Goal: Navigation & Orientation: Find specific page/section

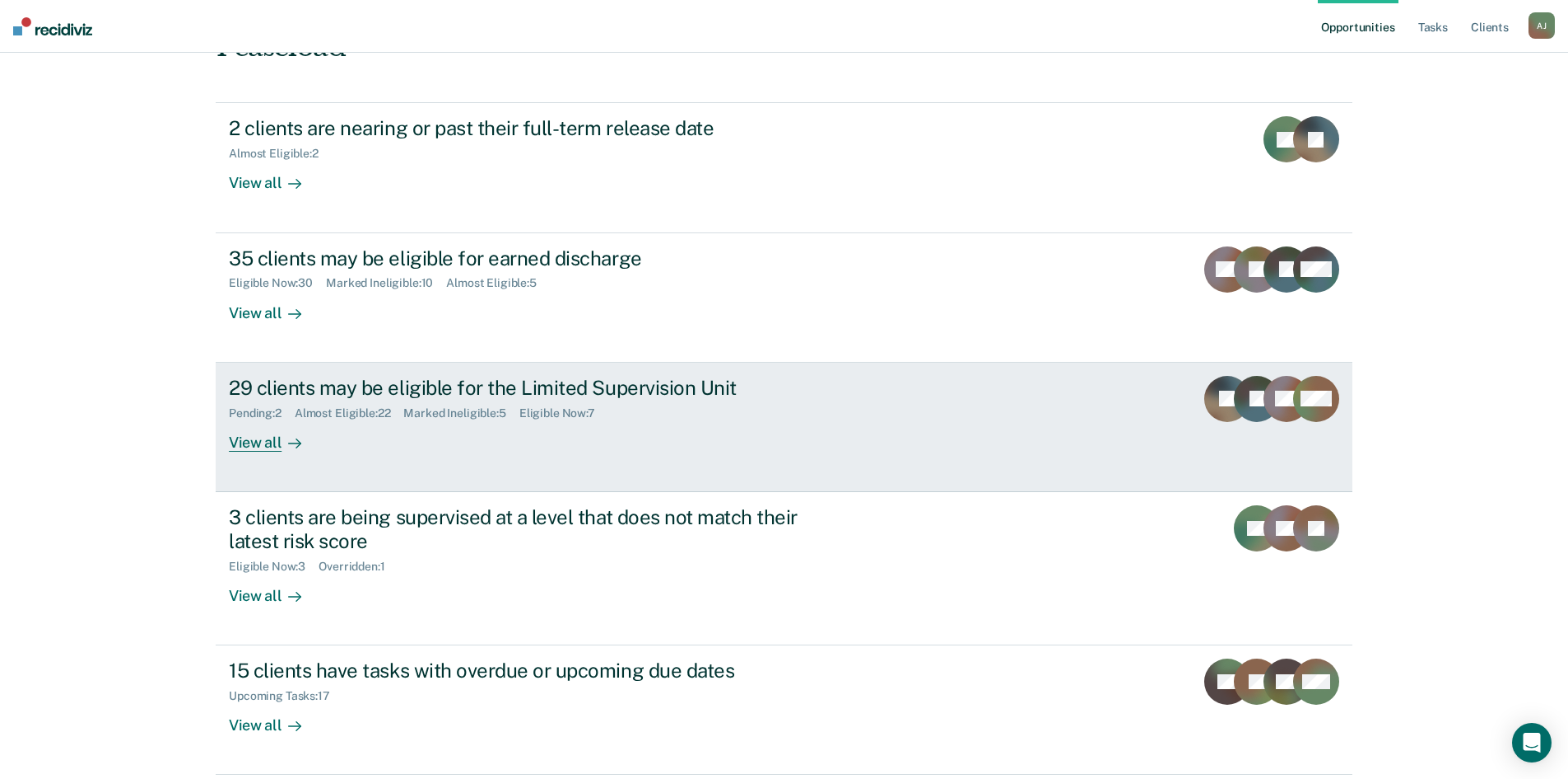
scroll to position [193, 0]
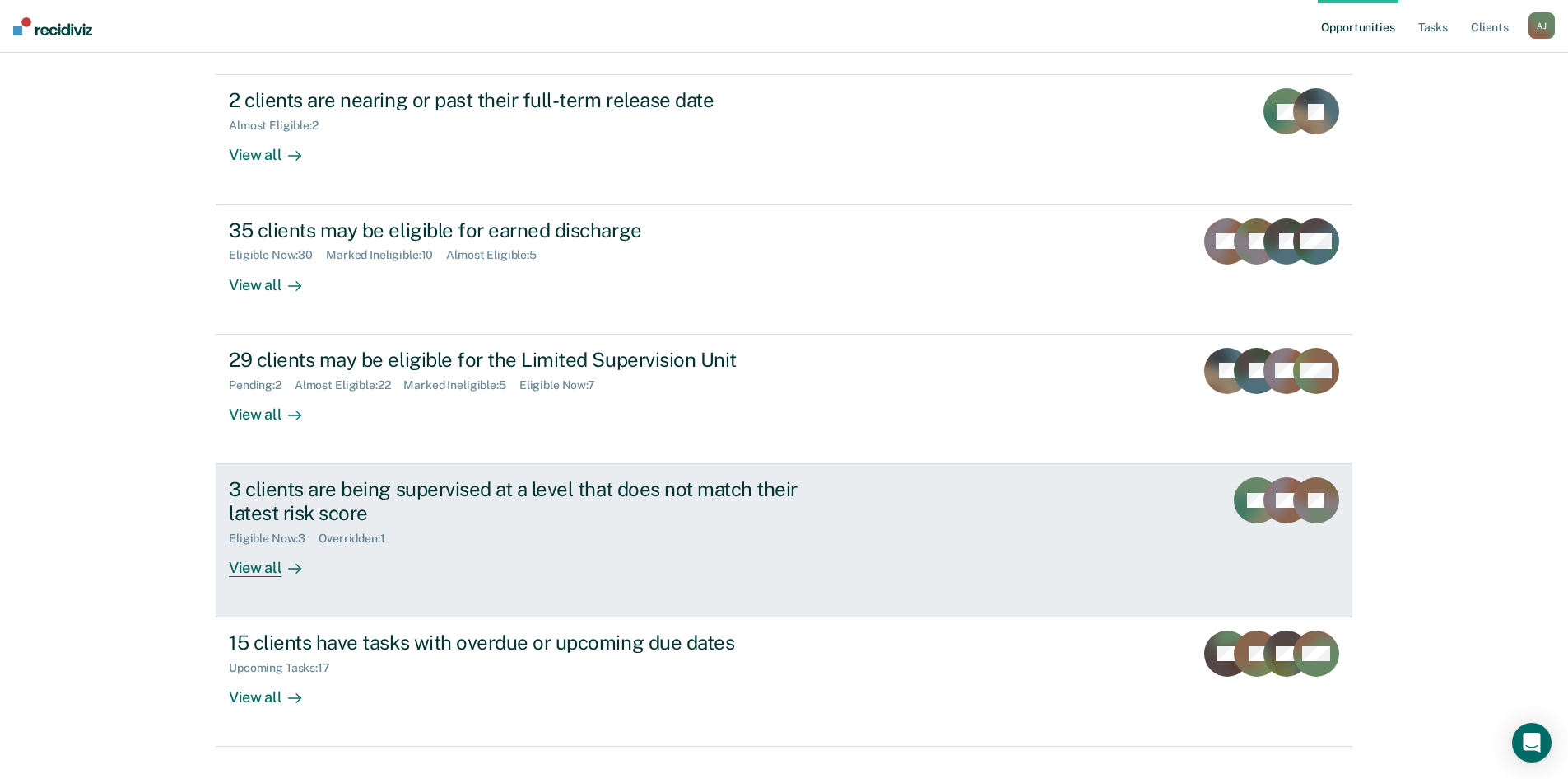
click at [262, 545] on div "View all" at bounding box center [274, 560] width 92 height 32
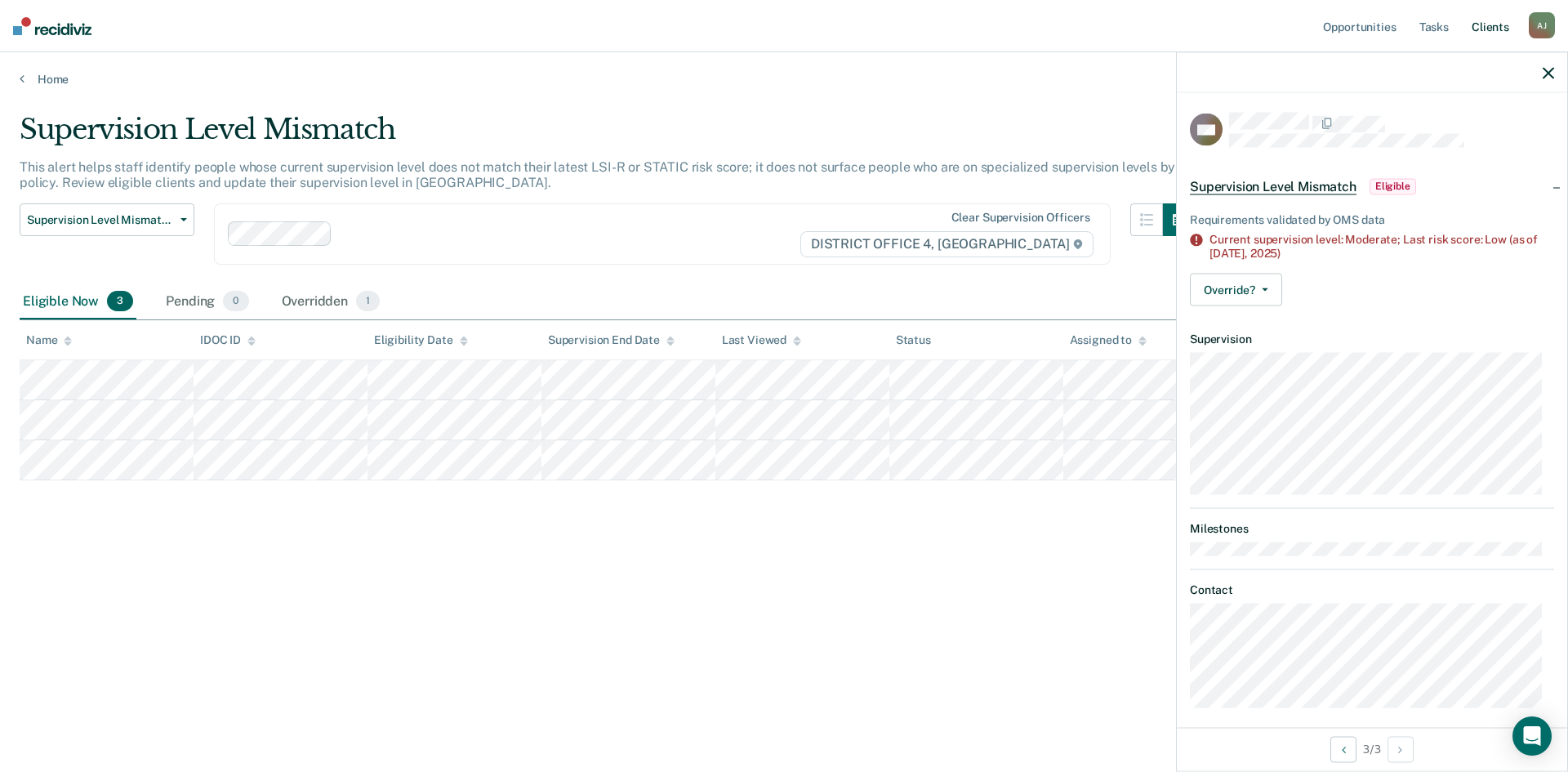
click at [1484, 25] on link "Client s" at bounding box center [1490, 26] width 44 height 52
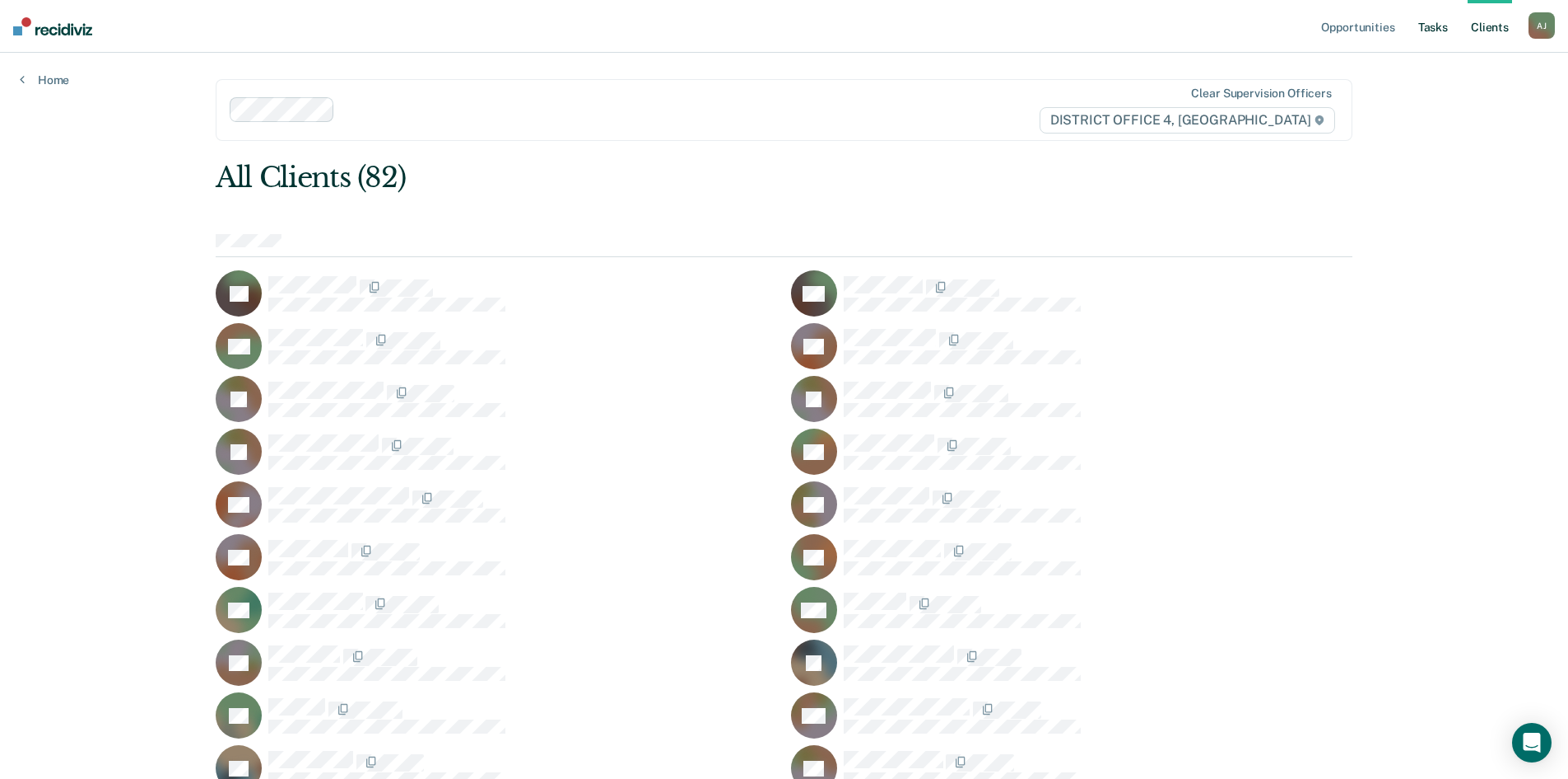
click at [1438, 32] on link "Tasks" at bounding box center [1433, 26] width 36 height 53
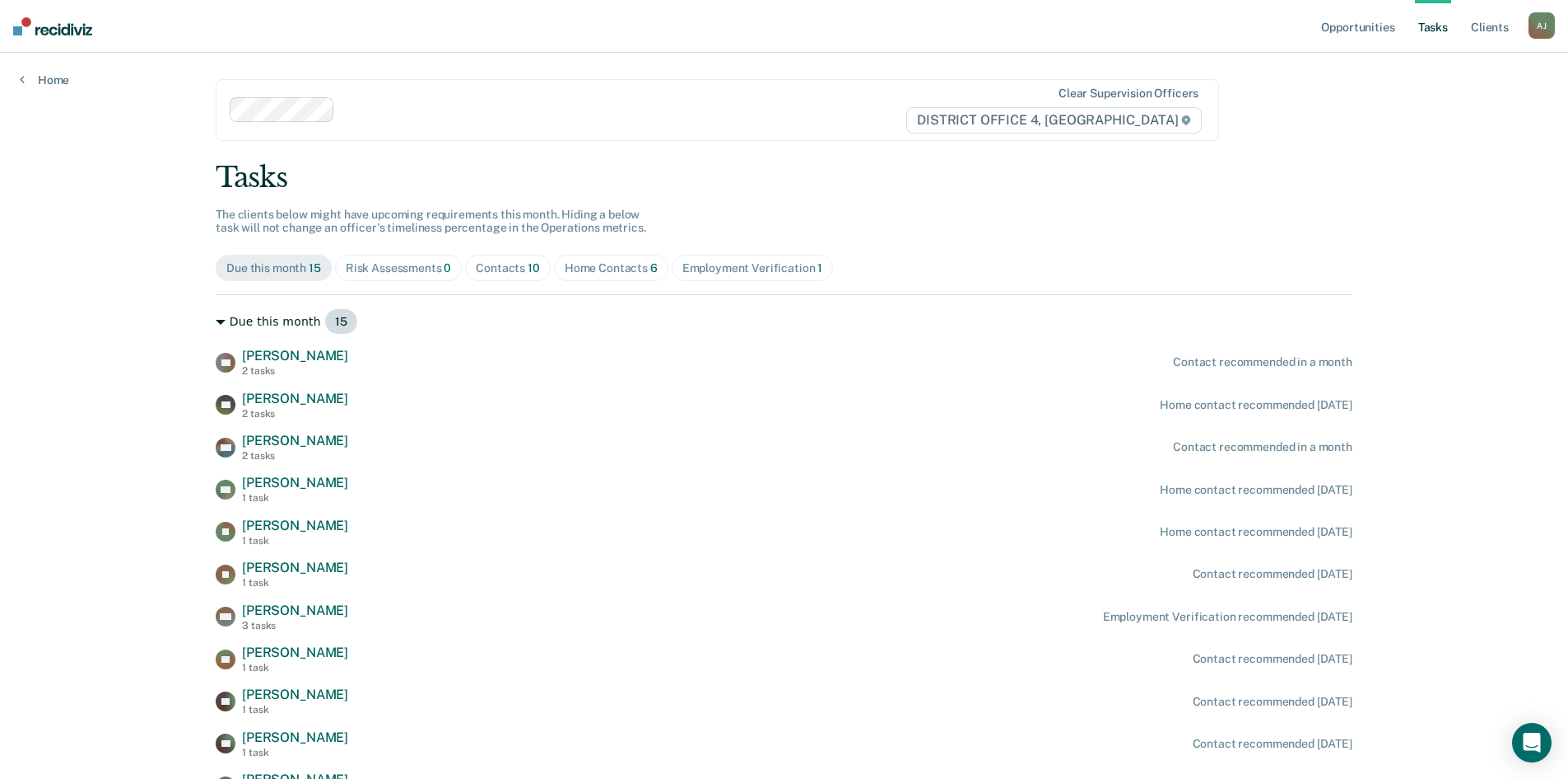
click at [268, 320] on div "Due this month 15" at bounding box center [784, 321] width 1137 height 27
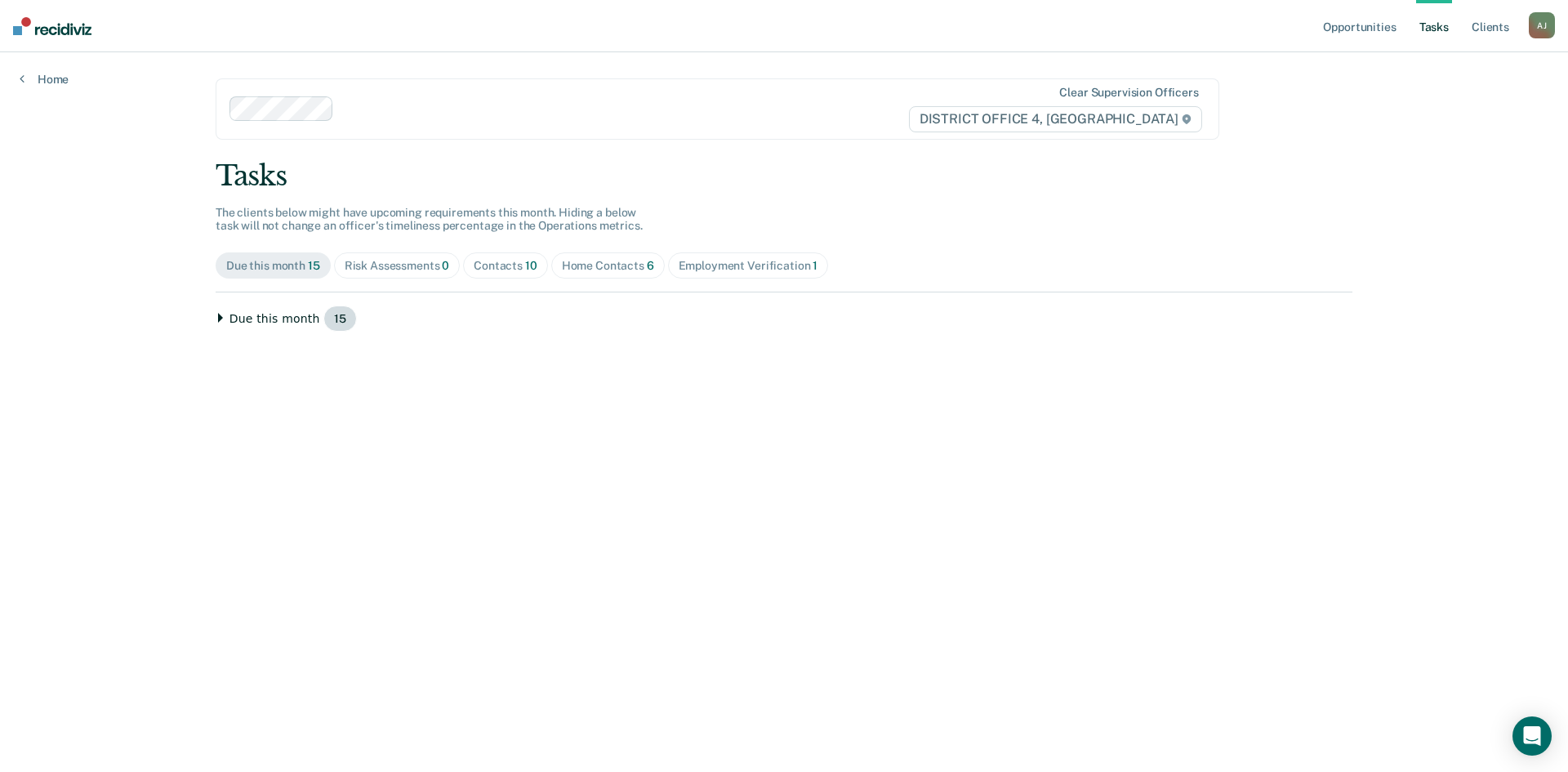
click at [265, 322] on div "Due this month 15" at bounding box center [784, 318] width 1137 height 27
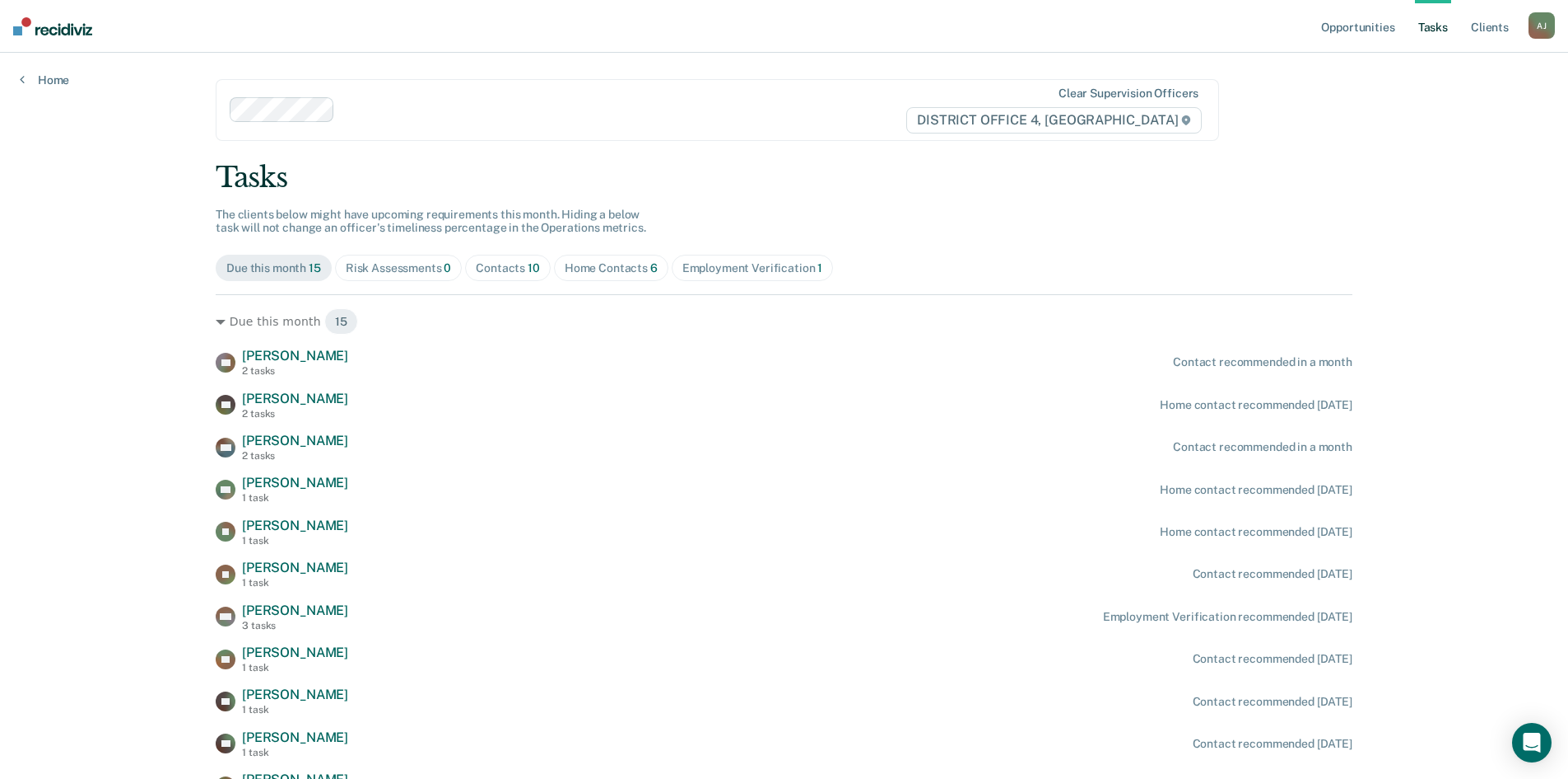
click at [1474, 199] on div "Opportunities Tasks Client s [PERSON_NAME] [PERSON_NAME] Profile How it works L…" at bounding box center [784, 518] width 1568 height 1035
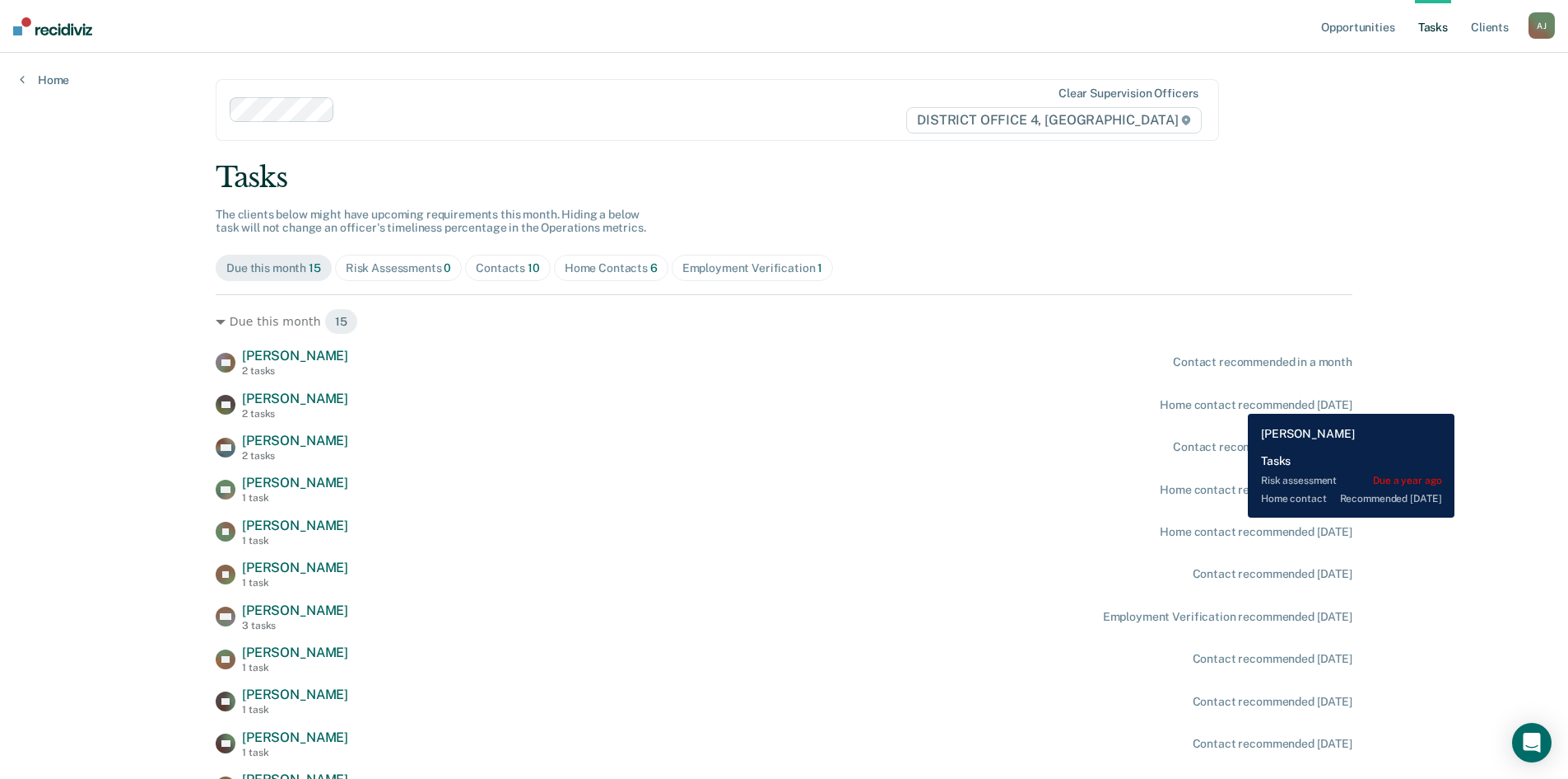
click at [1235, 401] on div "Home contact recommended [DATE]" at bounding box center [1256, 404] width 193 height 14
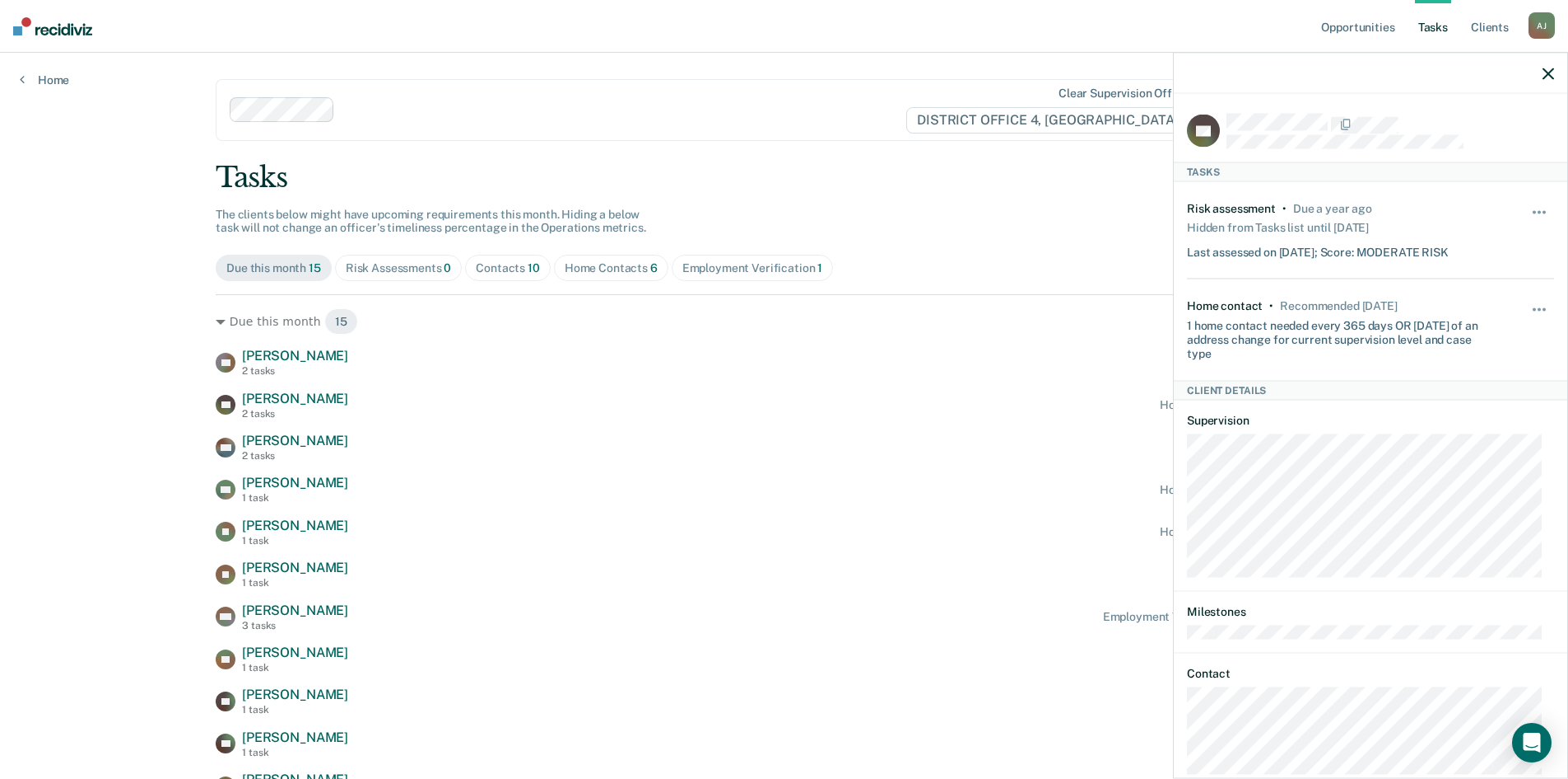
click at [1047, 229] on div "Tasks The clients below might have upcoming requirements this month. Hiding a b…" at bounding box center [784, 565] width 1137 height 809
click at [1549, 66] on button "button" at bounding box center [1549, 73] width 12 height 14
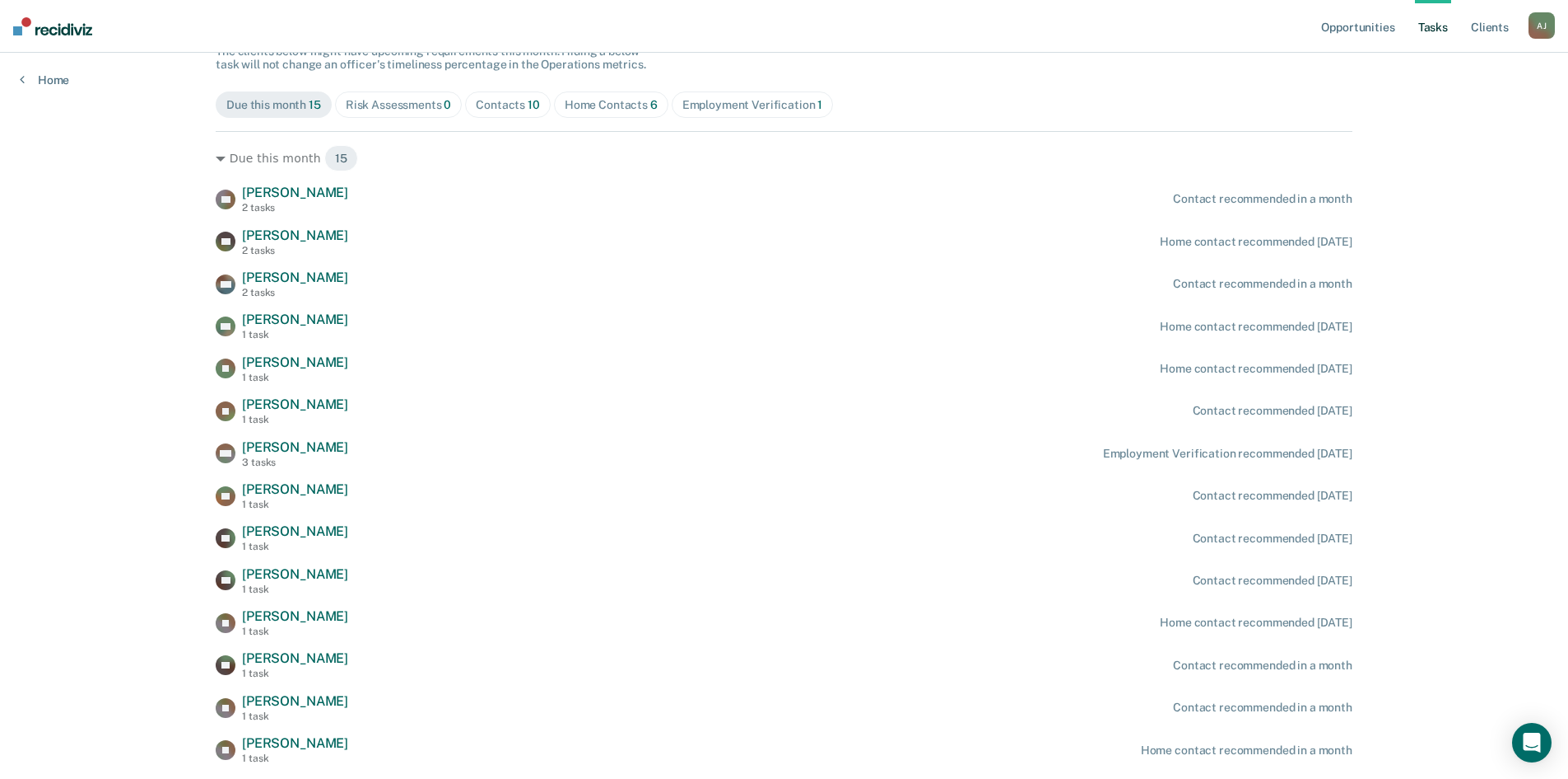
scroll to position [165, 0]
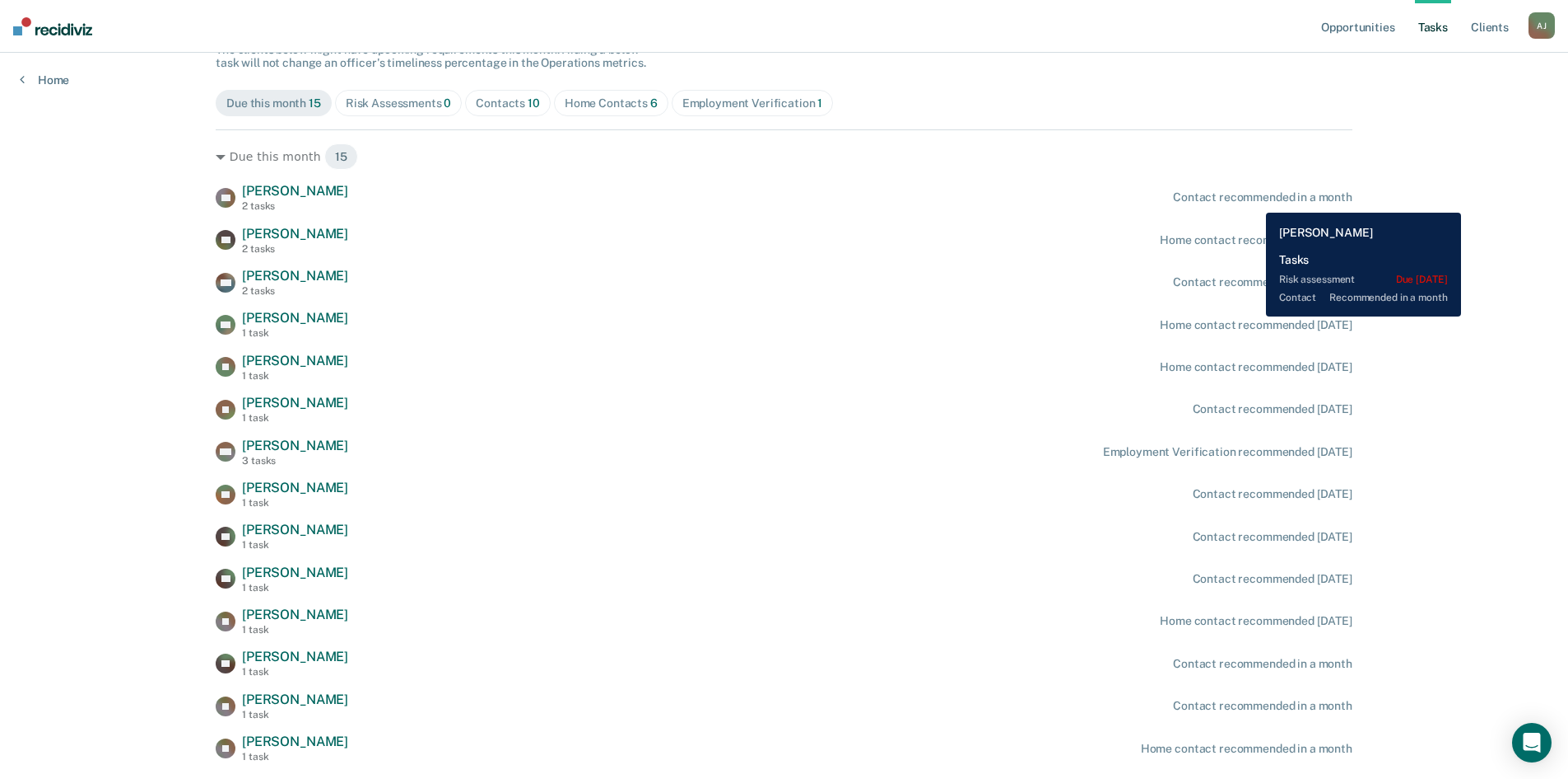
click at [1254, 200] on div "Contact recommended in a month" at bounding box center [1262, 198] width 180 height 14
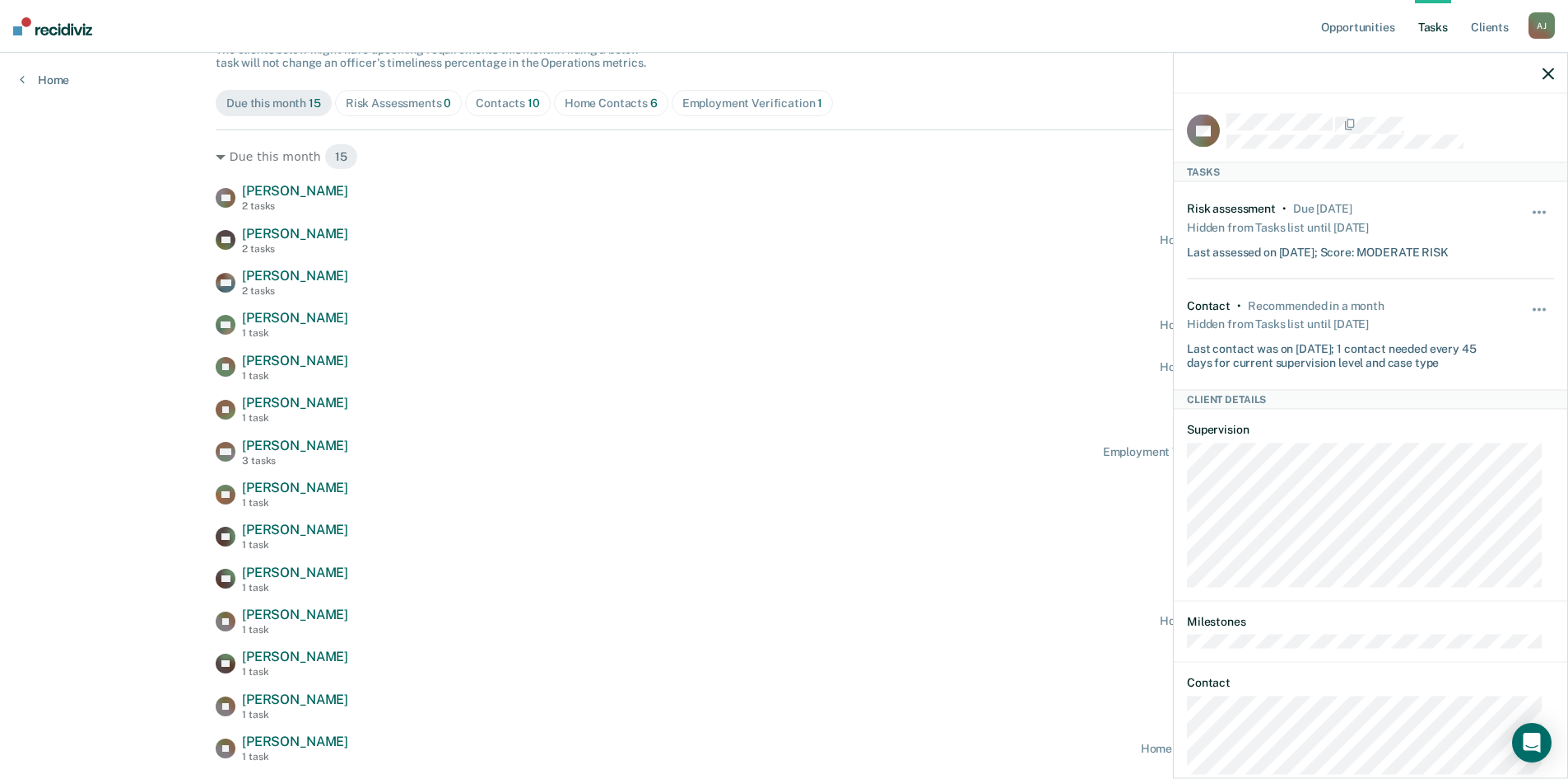
click at [1547, 75] on icon "button" at bounding box center [1549, 74] width 12 height 12
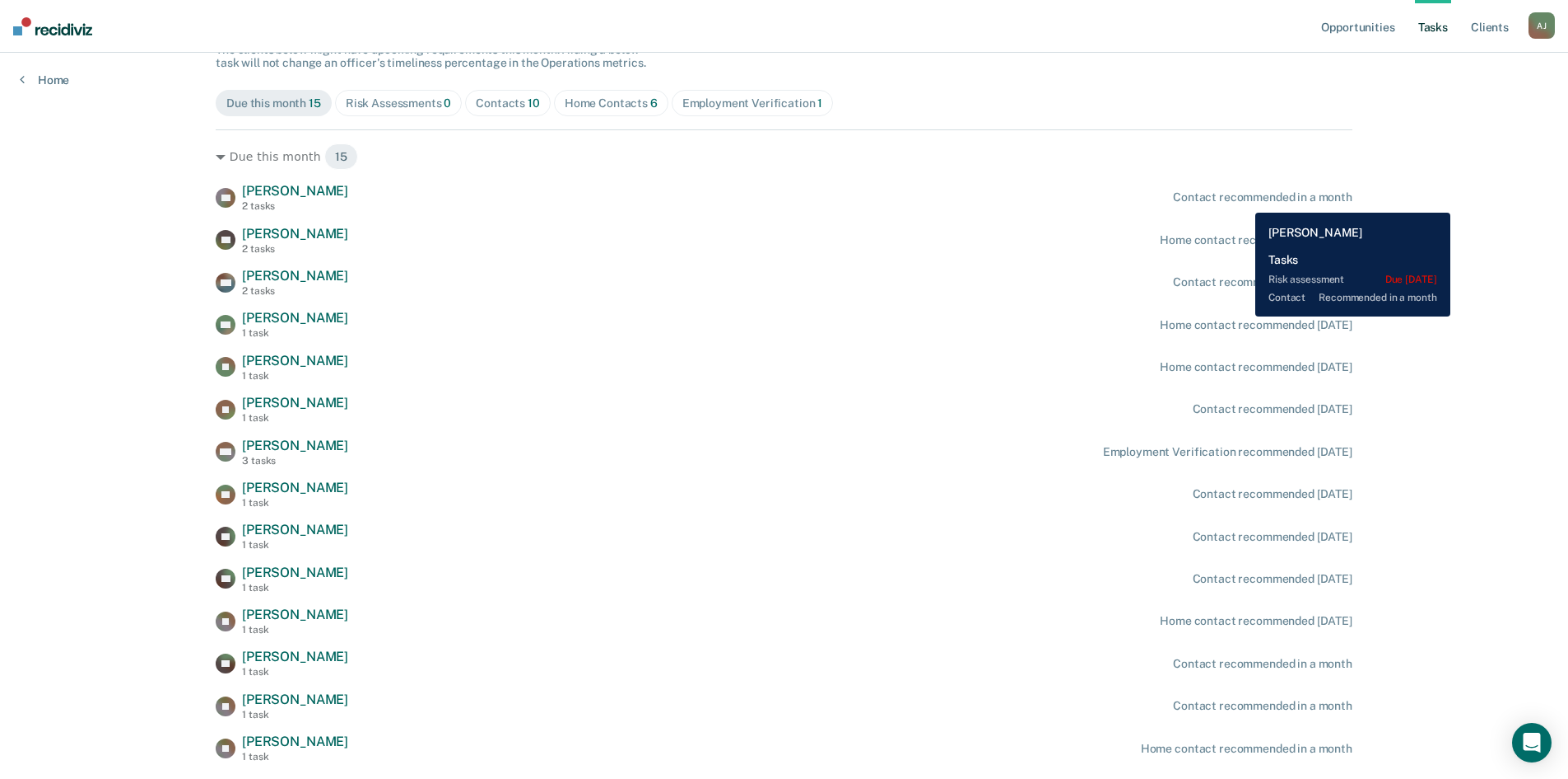
click at [1243, 200] on div "Contact recommended in a month" at bounding box center [1262, 198] width 180 height 14
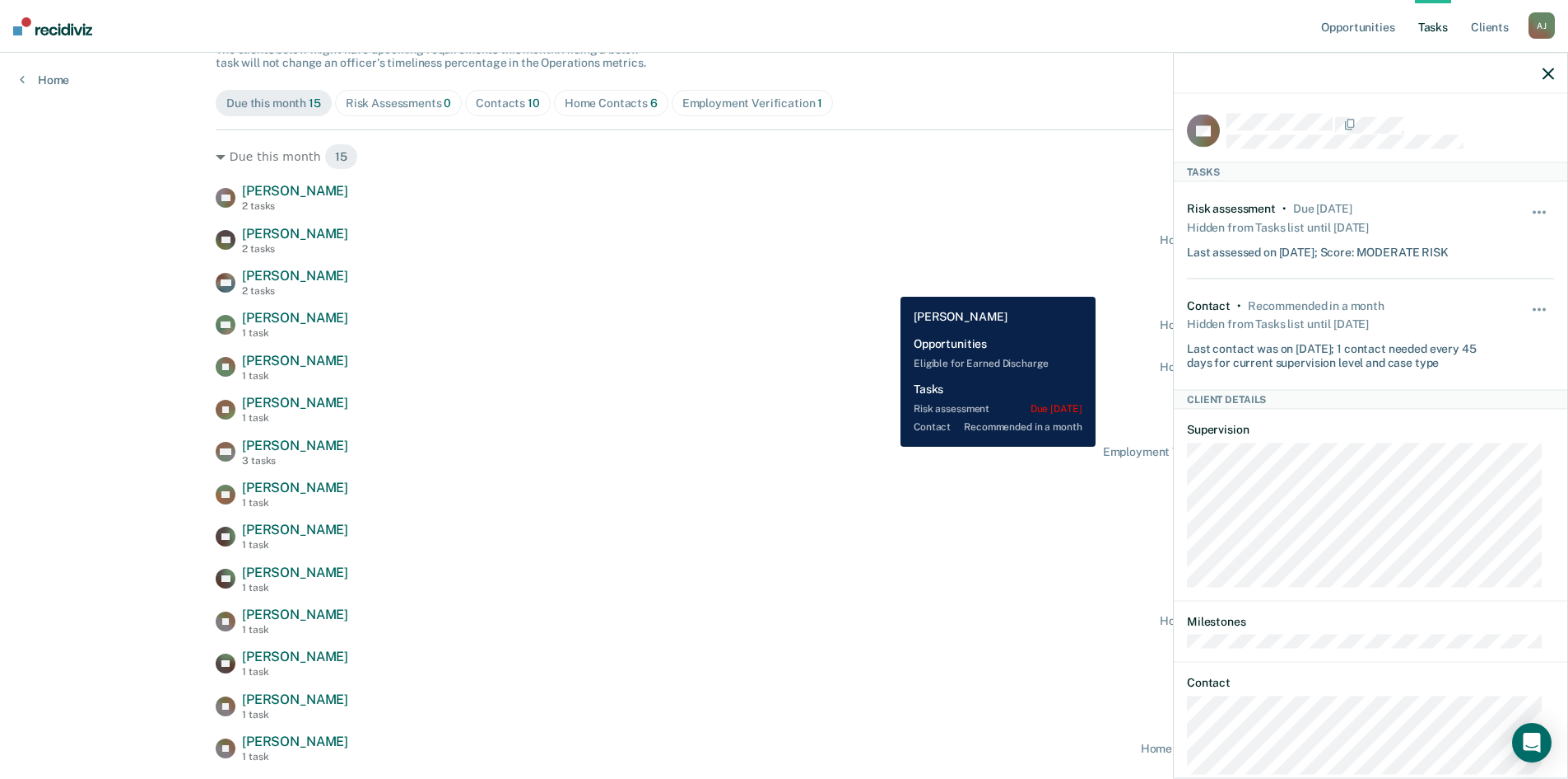
click at [889, 284] on div "BM [PERSON_NAME] 2 tasks Contact recommended in a month" at bounding box center [784, 281] width 1137 height 29
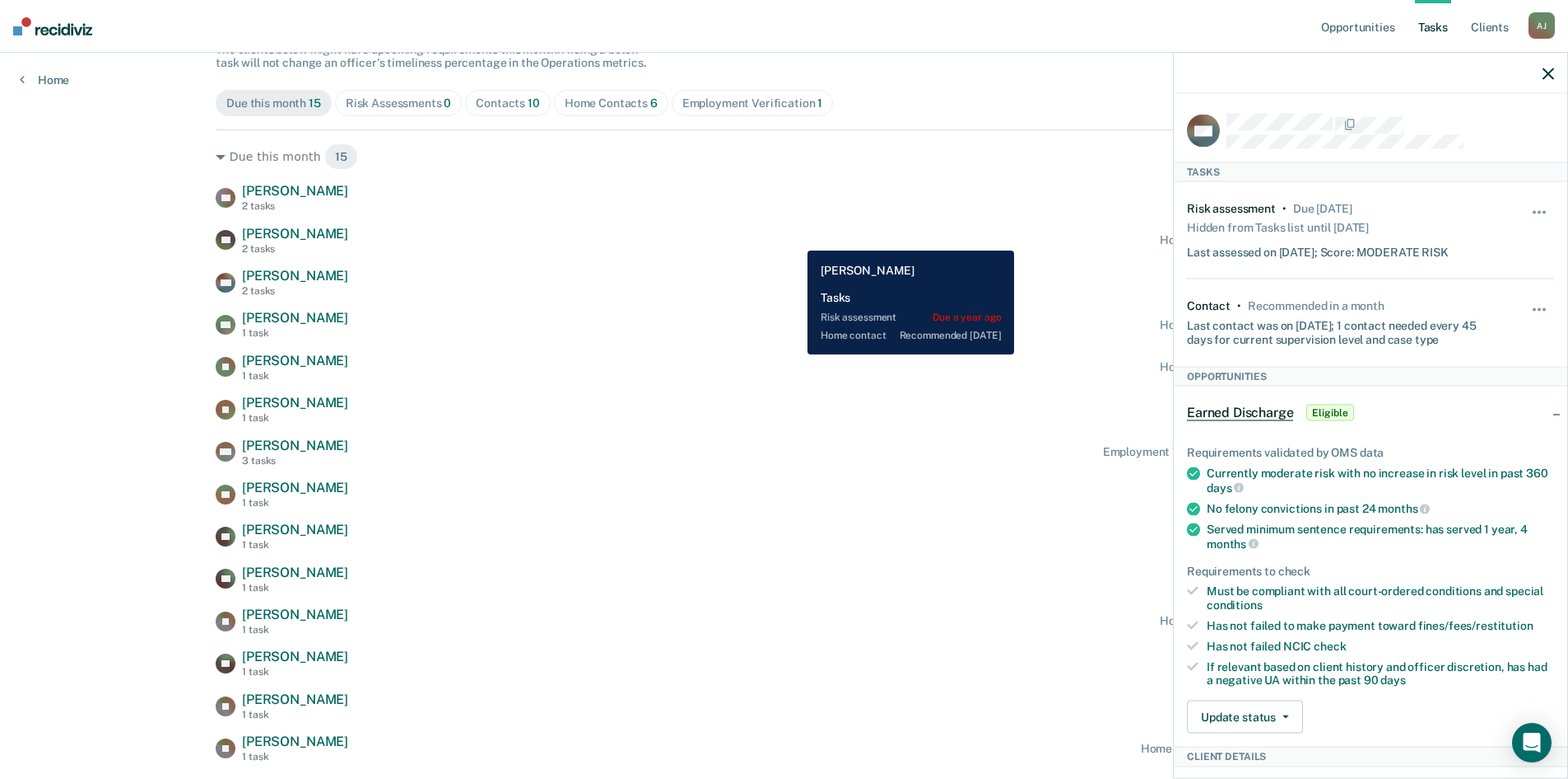
click at [795, 238] on div "KP [PERSON_NAME] 2 tasks Home contact recommended [DATE]" at bounding box center [784, 239] width 1137 height 29
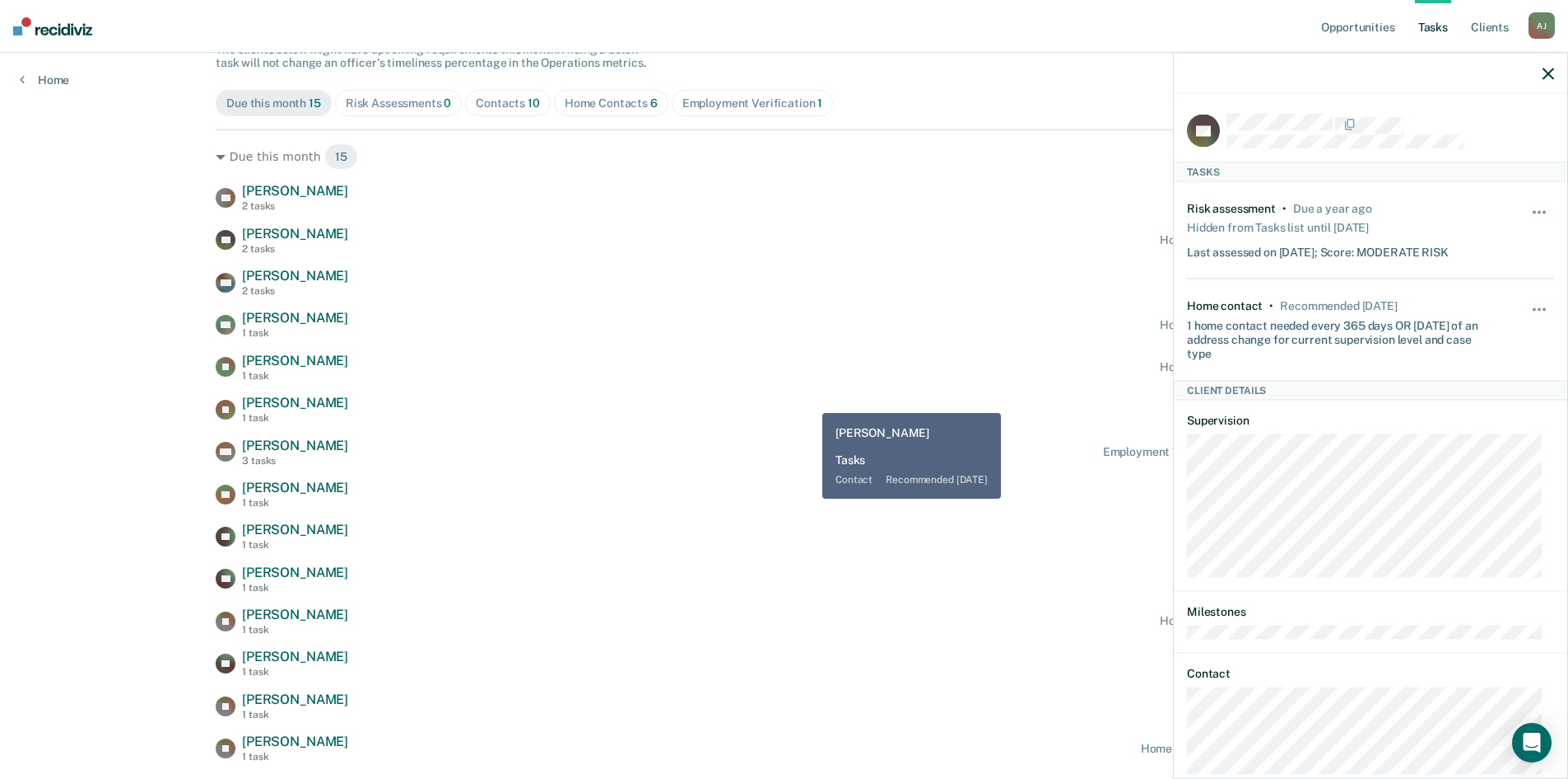
click at [807, 386] on div "ZR [PERSON_NAME] 2 tasks Contact recommended in a month KP [PERSON_NAME] 2 task…" at bounding box center [784, 494] width 1137 height 622
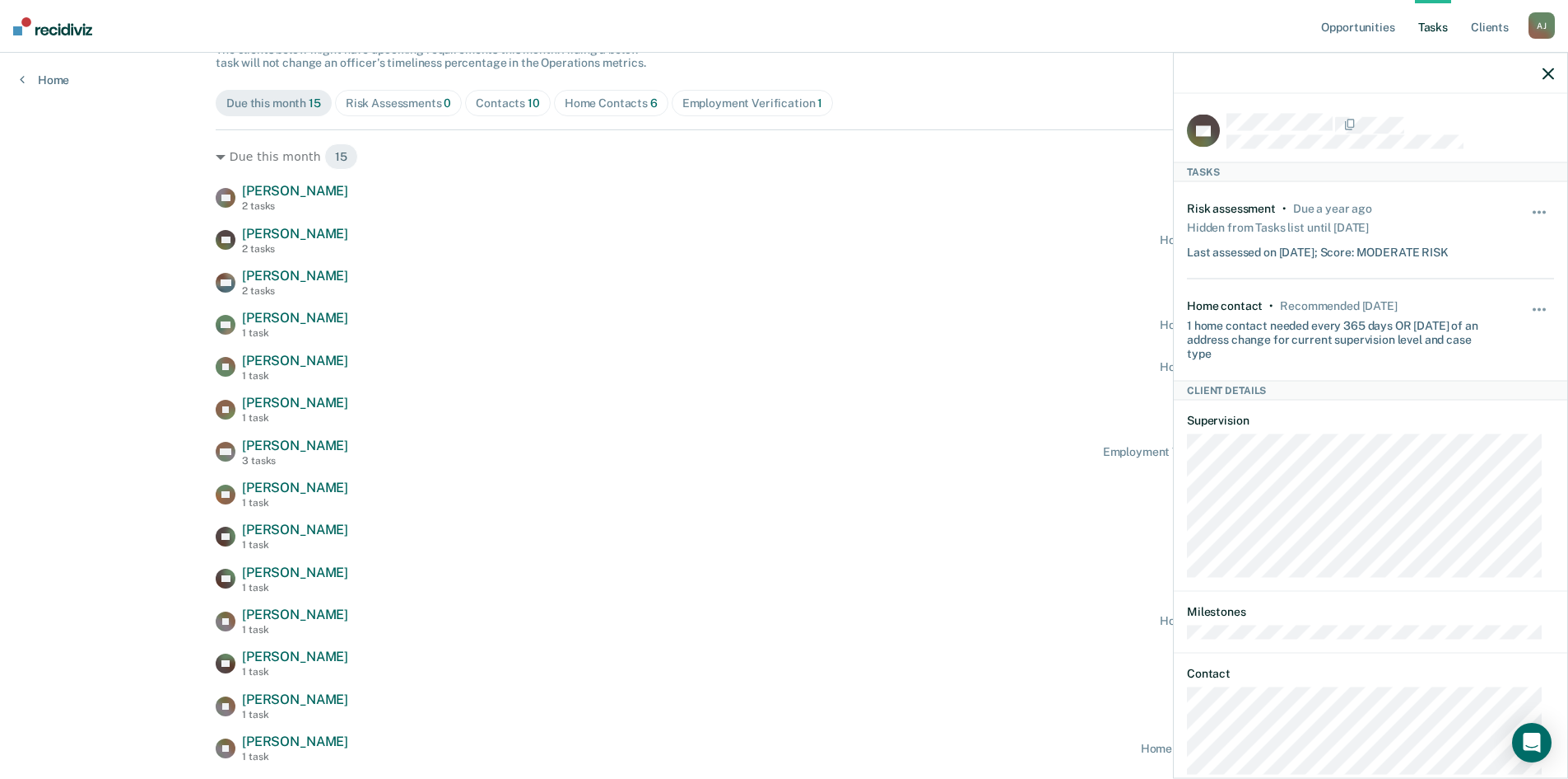
click at [1542, 72] on div at bounding box center [1370, 73] width 393 height 41
click at [1546, 72] on icon "button" at bounding box center [1549, 74] width 12 height 12
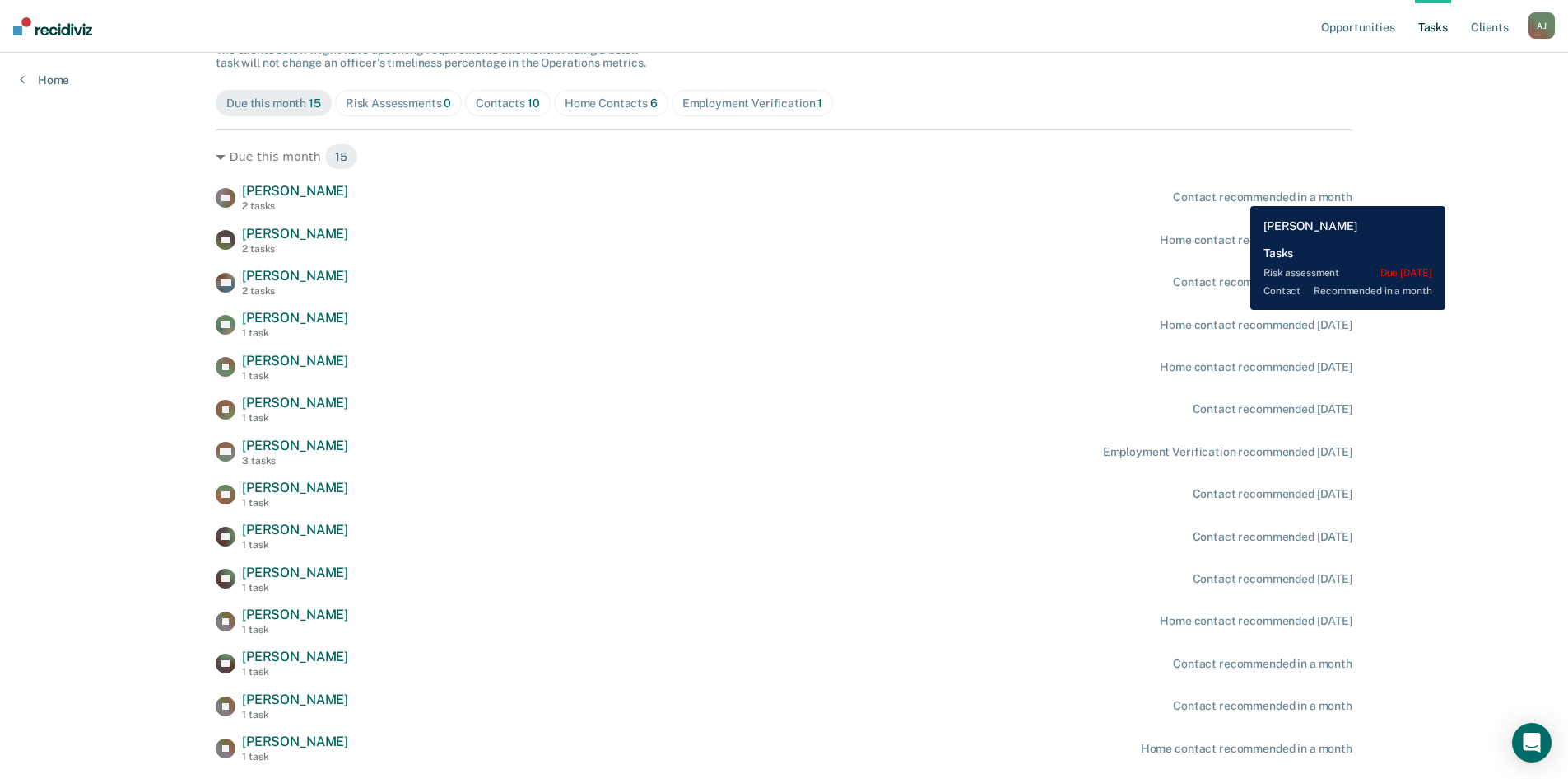
click at [1238, 194] on div "Contact recommended in a month" at bounding box center [1262, 198] width 180 height 14
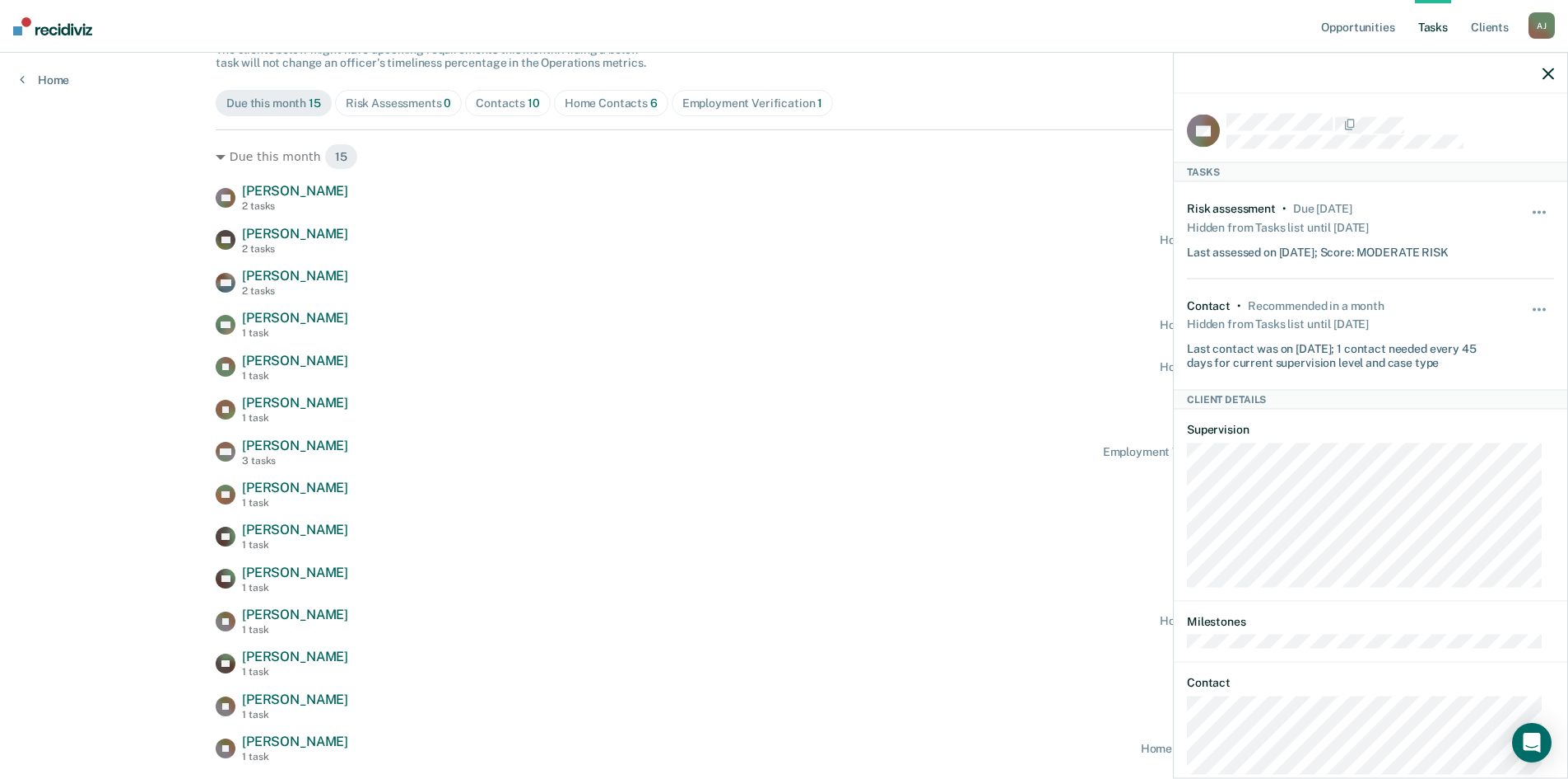
click at [1551, 70] on icon "button" at bounding box center [1549, 74] width 12 height 12
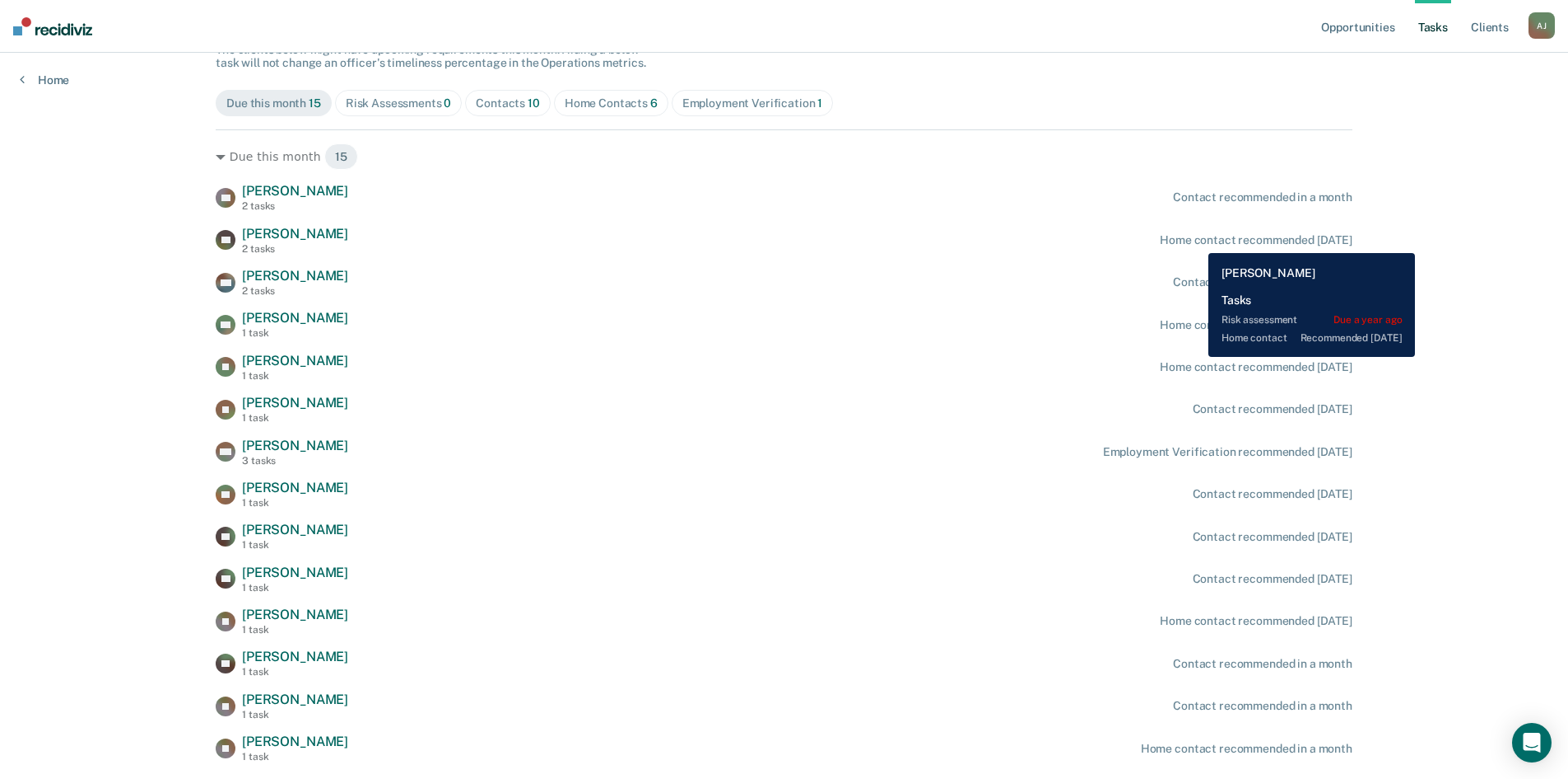
click at [1197, 240] on div "Home contact recommended [DATE]" at bounding box center [1256, 240] width 193 height 14
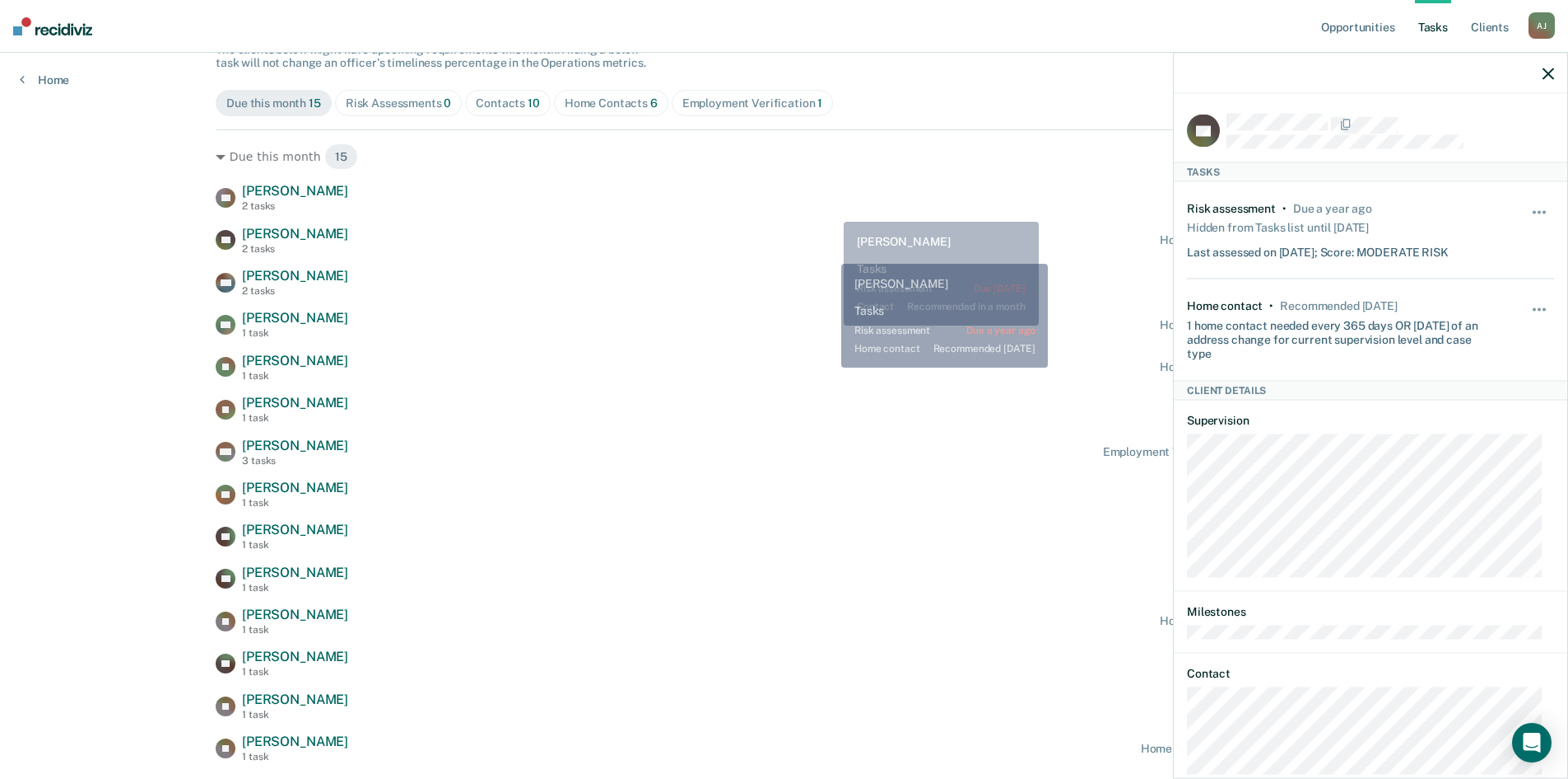
click at [826, 262] on div "ZR [PERSON_NAME] 2 tasks Contact recommended in a month KP [PERSON_NAME] 2 task…" at bounding box center [784, 494] width 1137 height 622
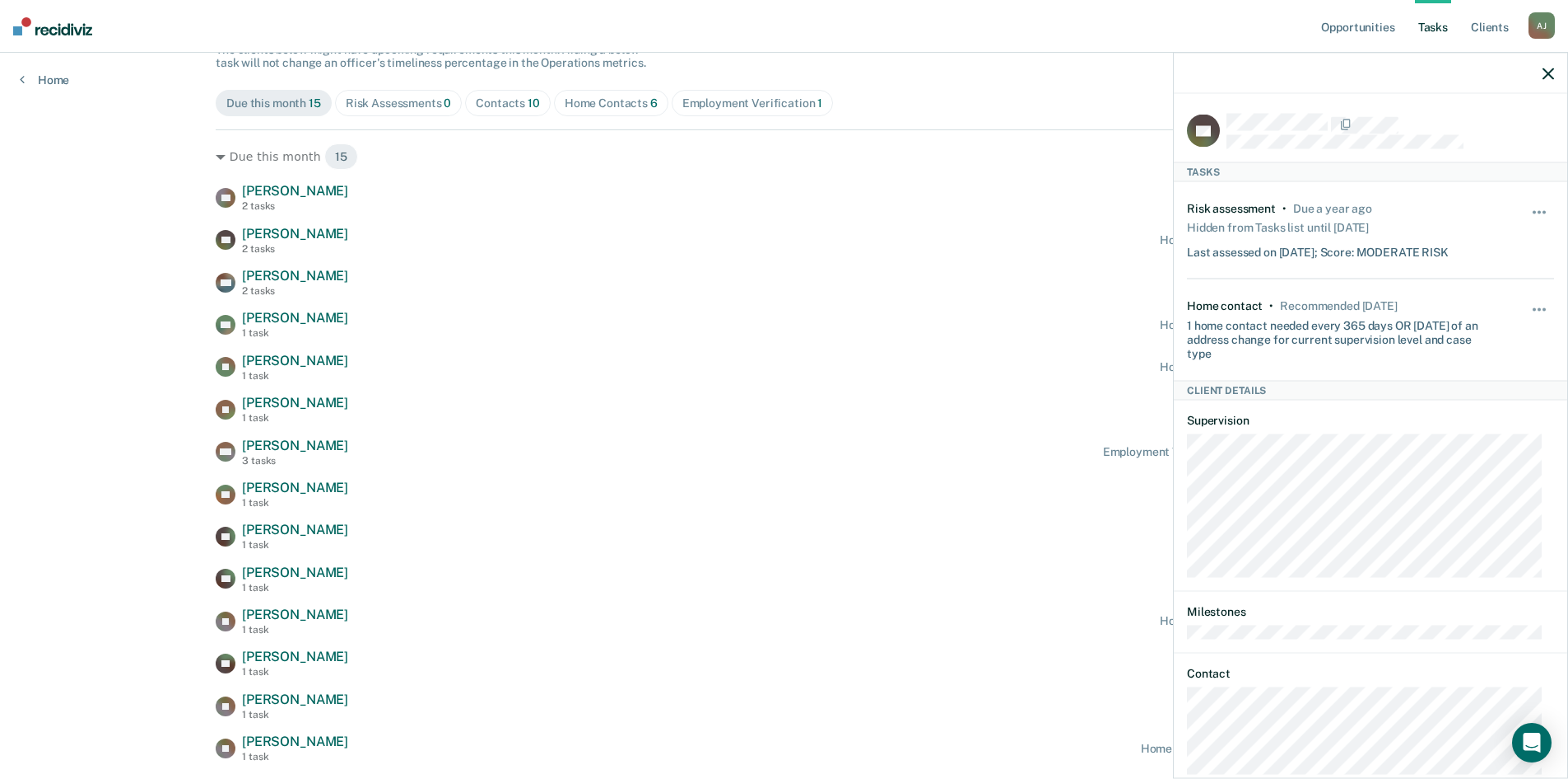
click at [1550, 65] on div at bounding box center [1370, 73] width 393 height 41
click at [1546, 73] on icon "button" at bounding box center [1549, 74] width 12 height 12
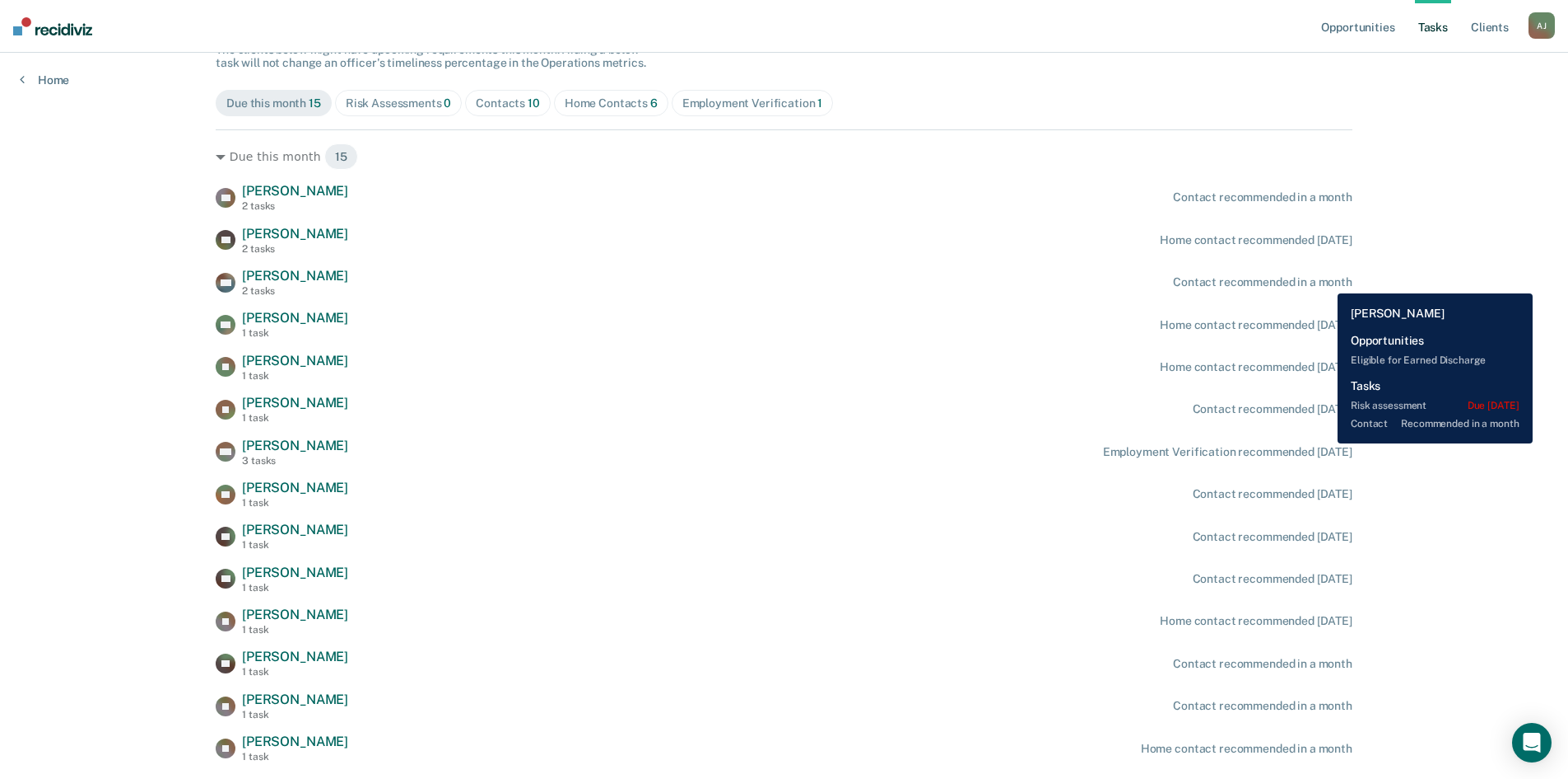
click at [1326, 281] on div "Contact recommended in a month" at bounding box center [1262, 282] width 180 height 14
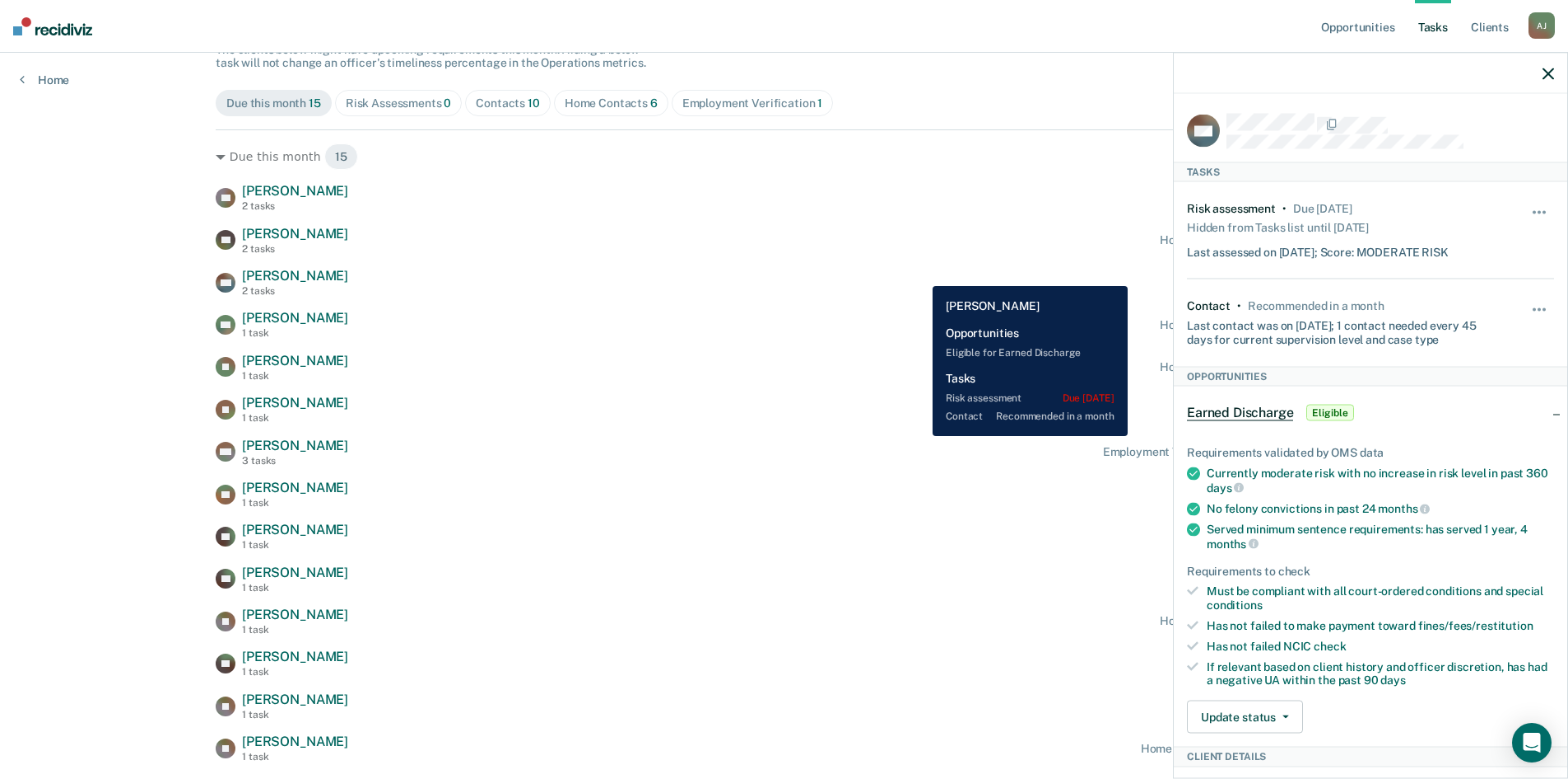
click at [921, 273] on div "BM [PERSON_NAME] 2 tasks Contact recommended in a month" at bounding box center [784, 281] width 1137 height 29
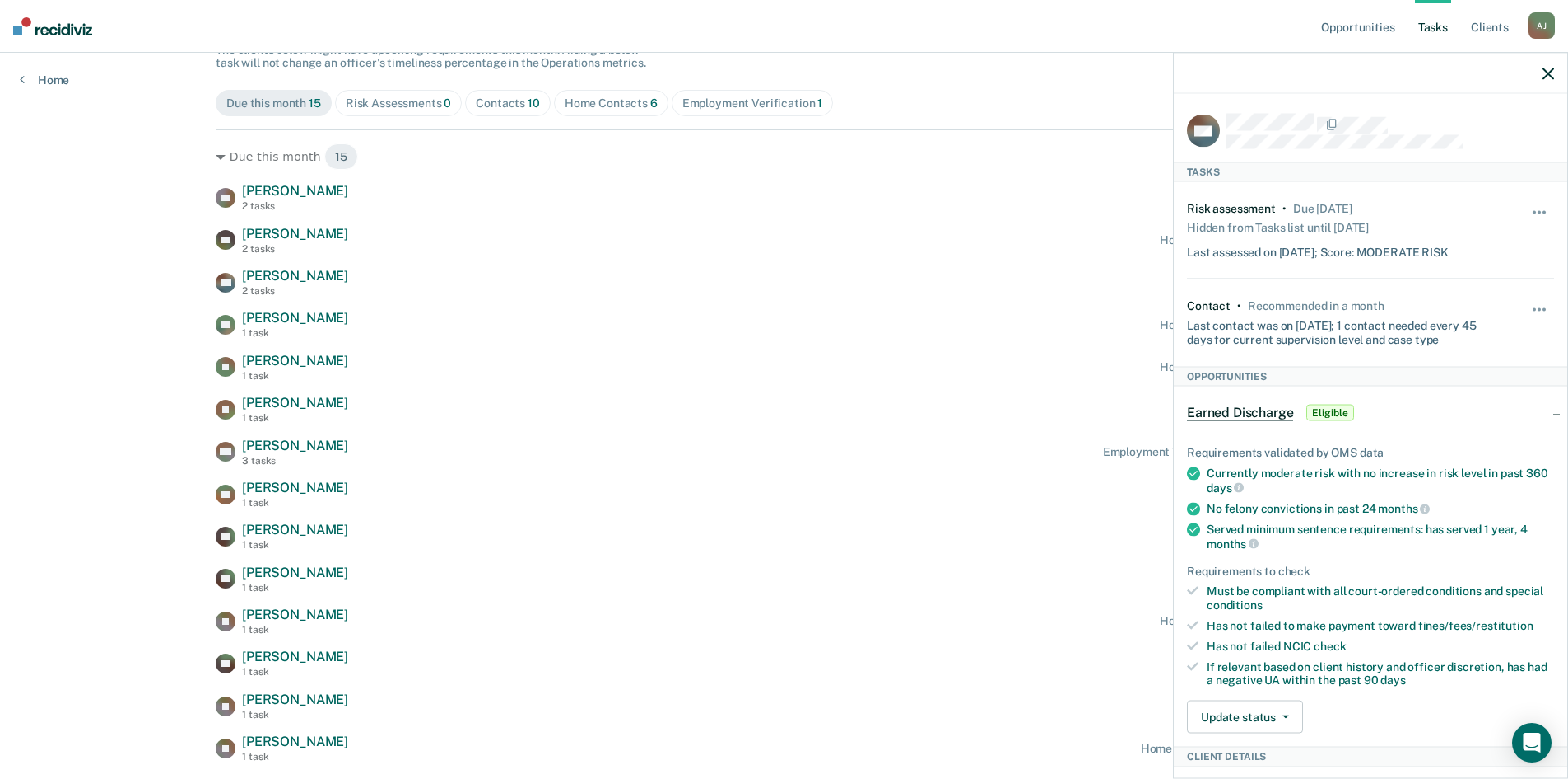
click at [1553, 70] on icon "button" at bounding box center [1549, 74] width 12 height 12
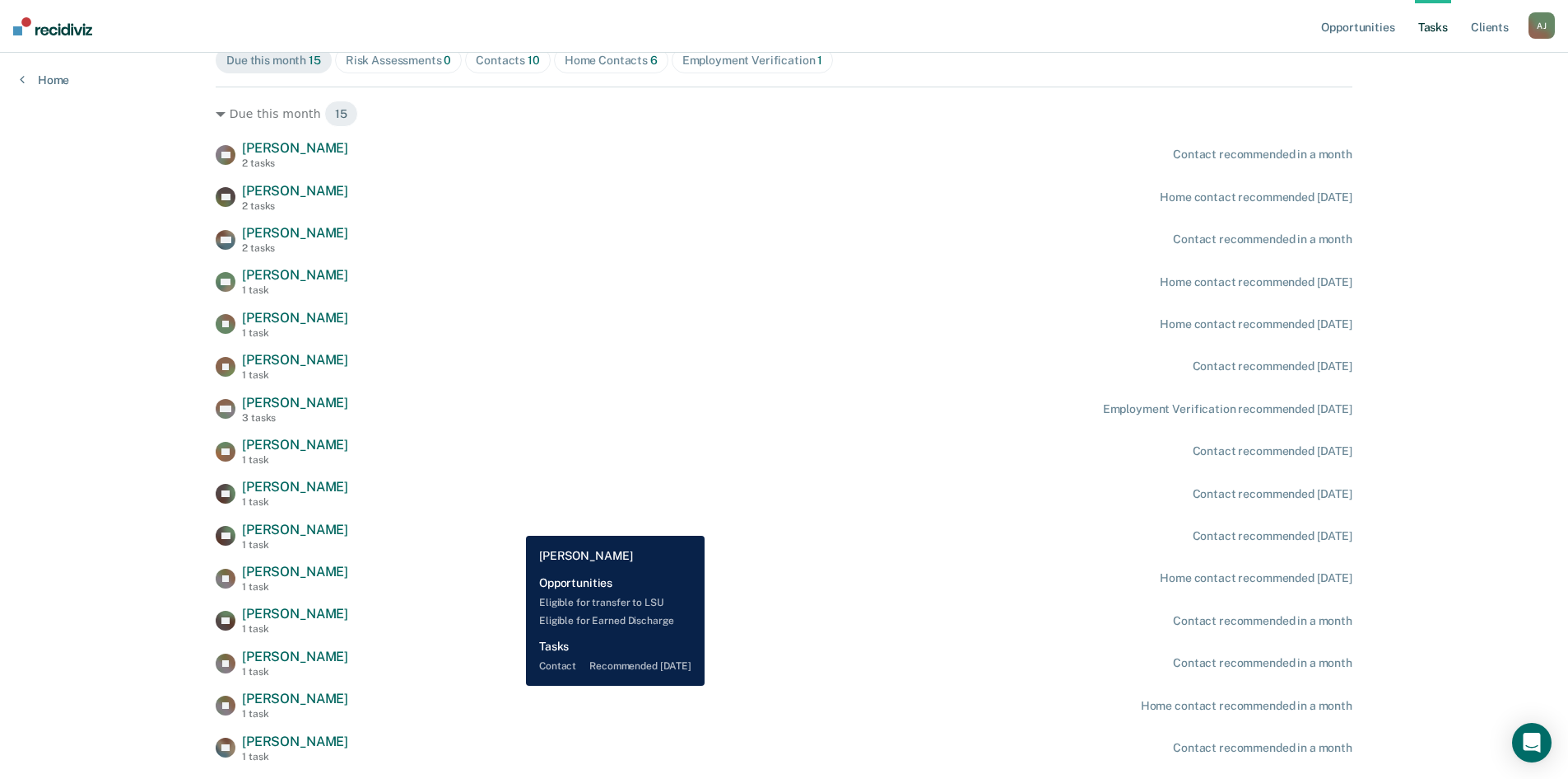
scroll to position [257, 0]
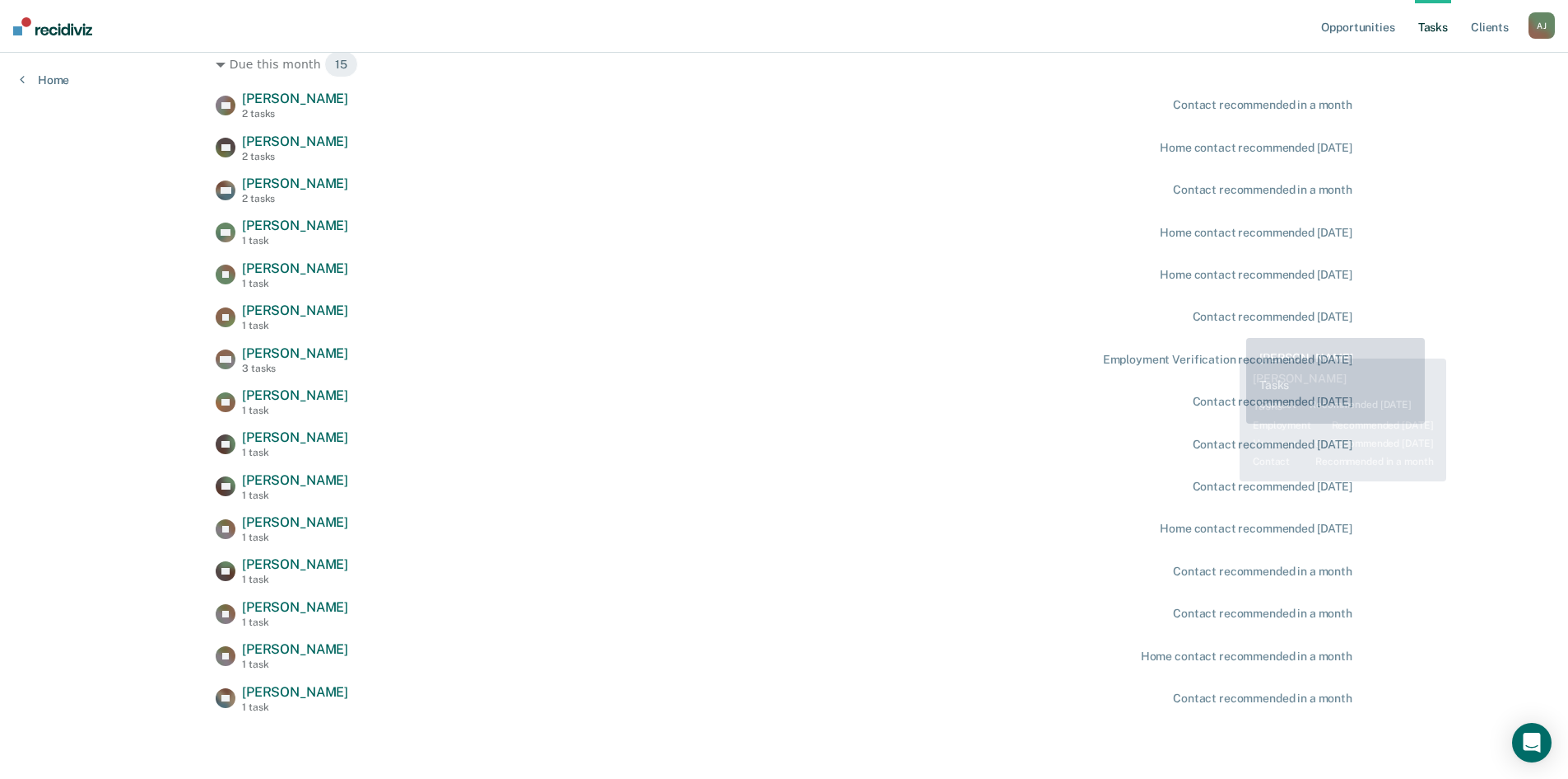
click at [1235, 319] on div "Contact recommended [DATE]" at bounding box center [1272, 317] width 160 height 14
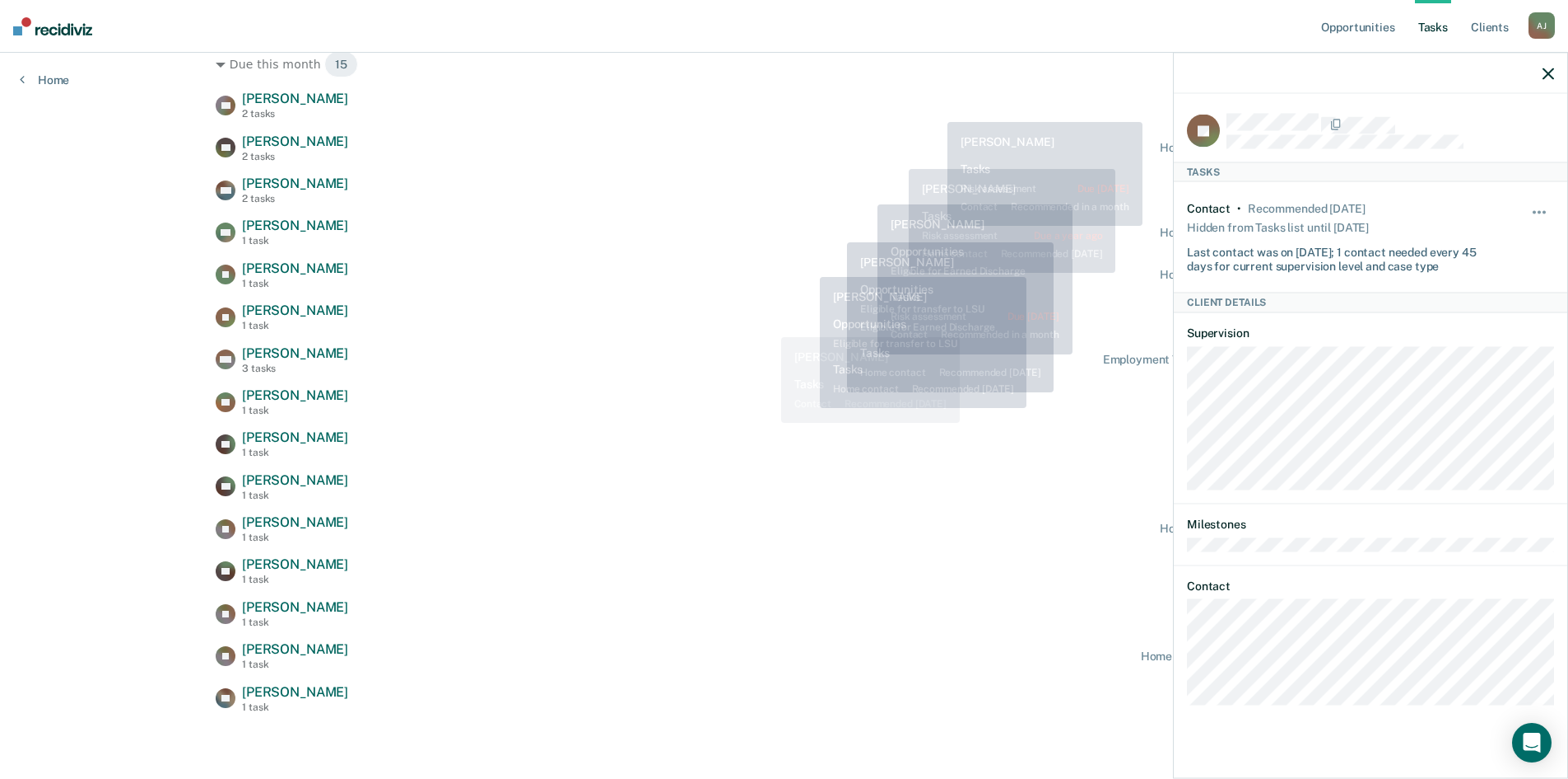
click at [728, 427] on div "ZR [PERSON_NAME] 2 tasks Contact recommended in a month KP [PERSON_NAME] 2 task…" at bounding box center [784, 401] width 1137 height 622
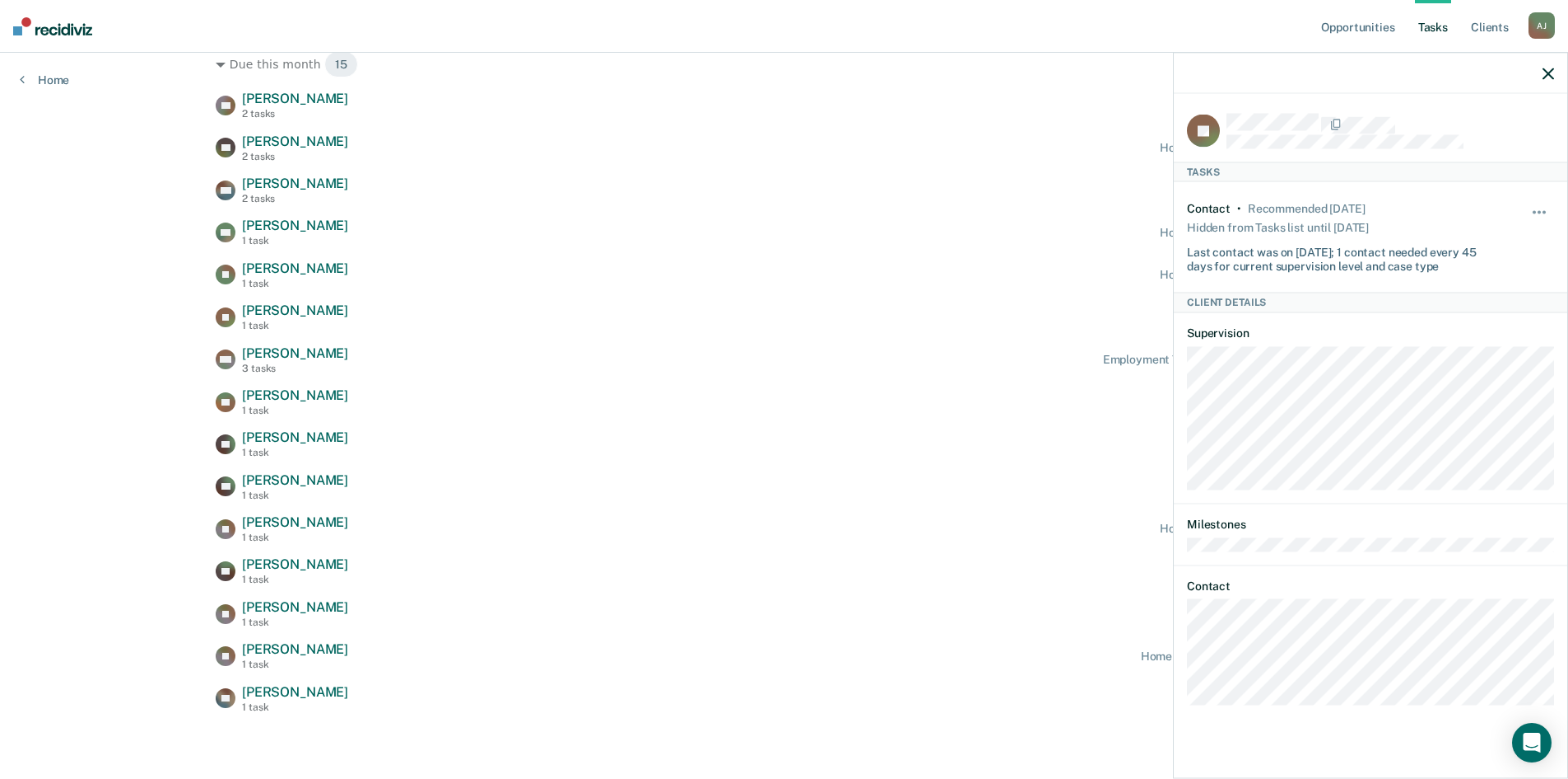
click at [1543, 77] on icon "button" at bounding box center [1549, 74] width 12 height 12
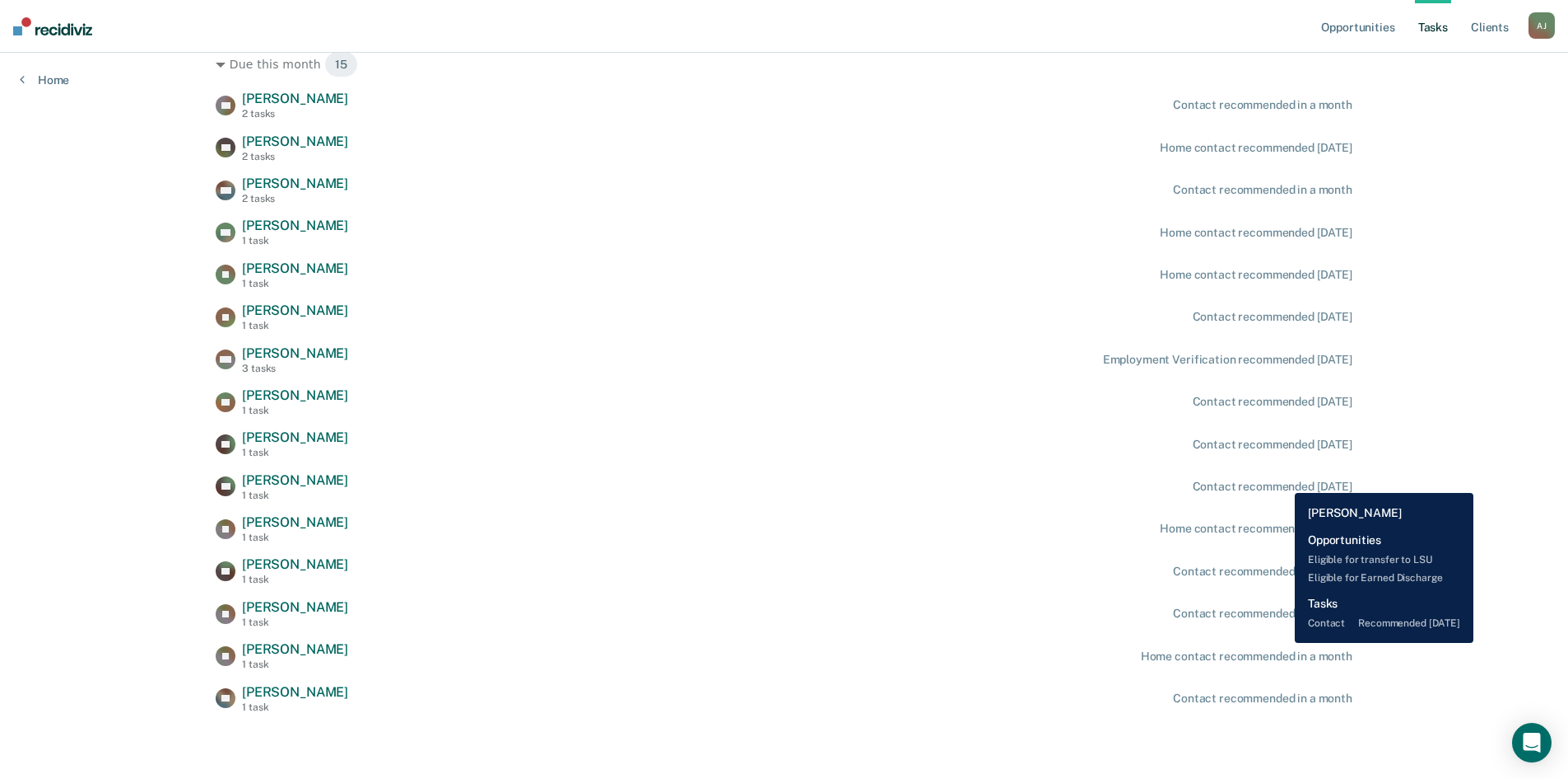
click at [1283, 485] on div "Contact recommended [DATE]" at bounding box center [1272, 487] width 160 height 14
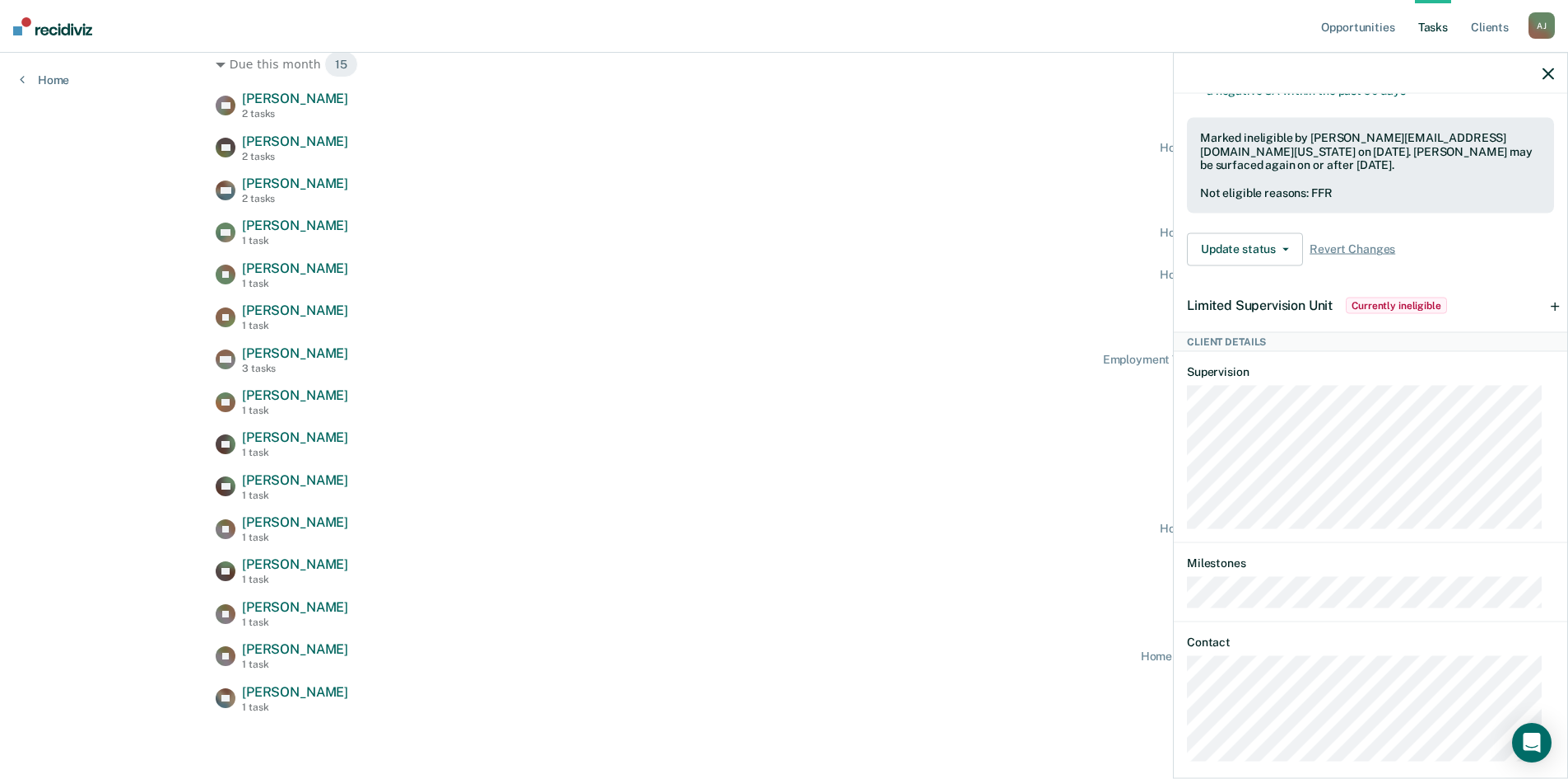
scroll to position [510, 0]
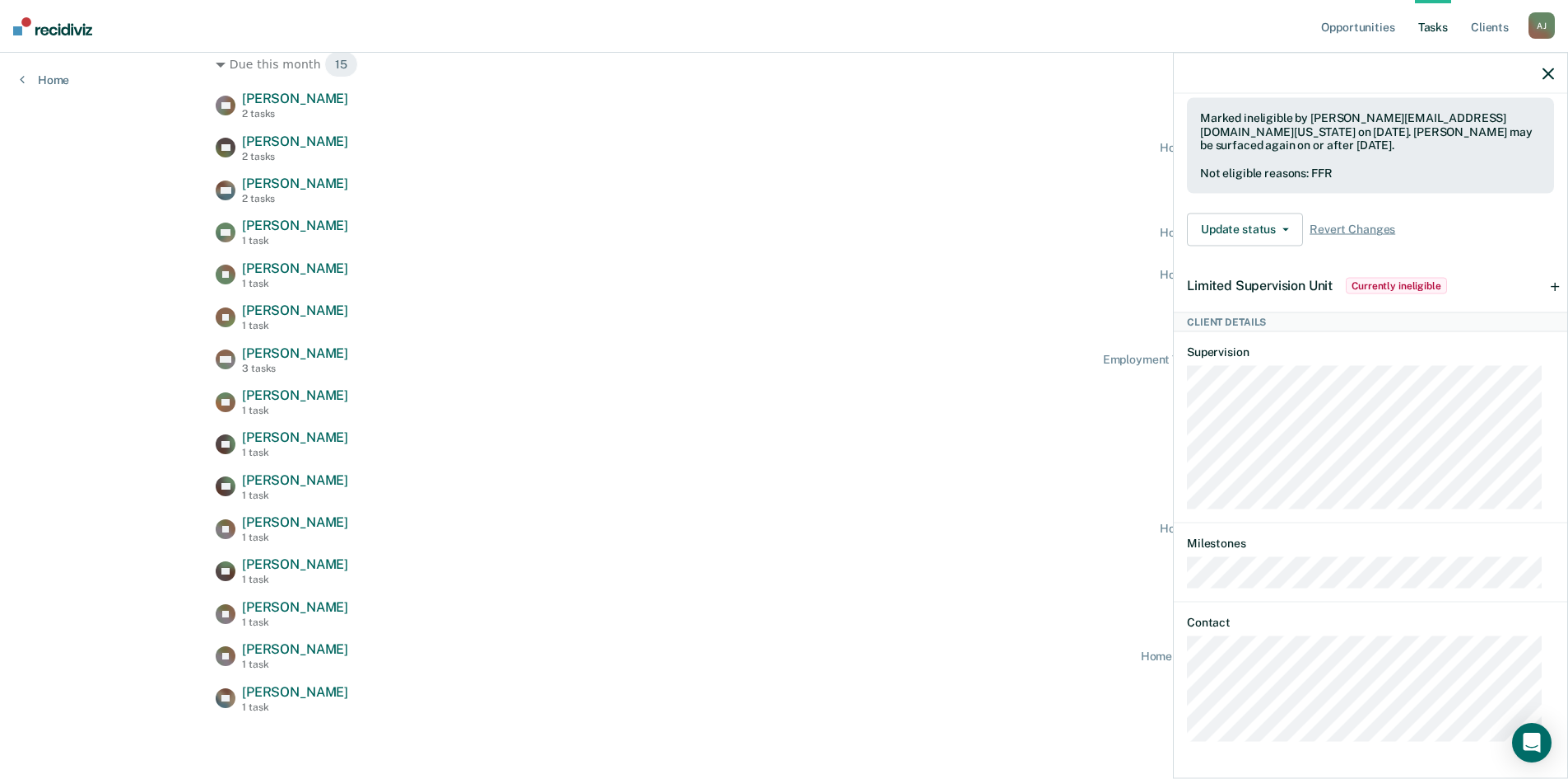
click at [490, 536] on div "[PERSON_NAME] 1 task Home contact recommended [DATE]" at bounding box center [784, 528] width 1137 height 29
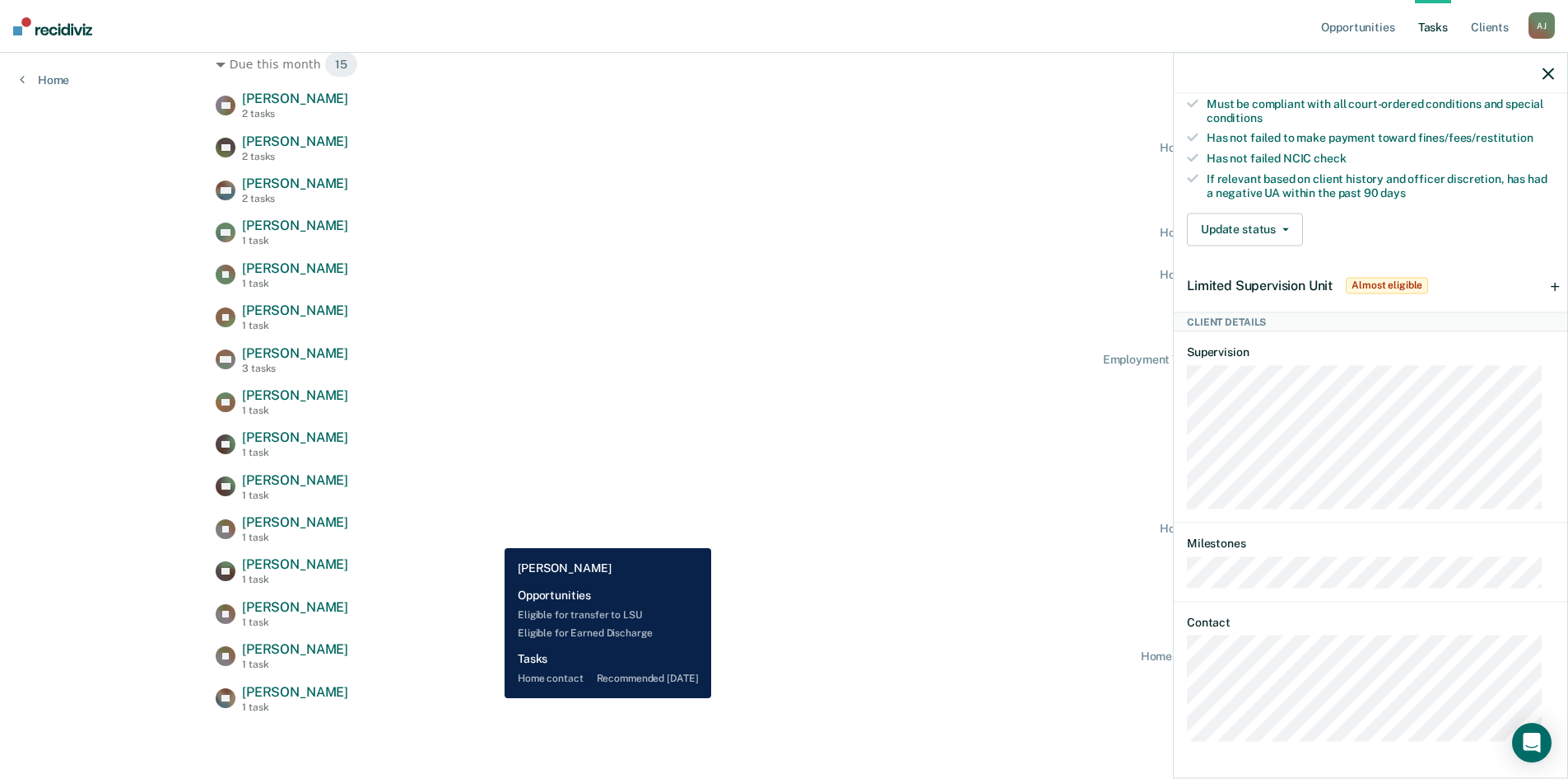
scroll to position [402, 0]
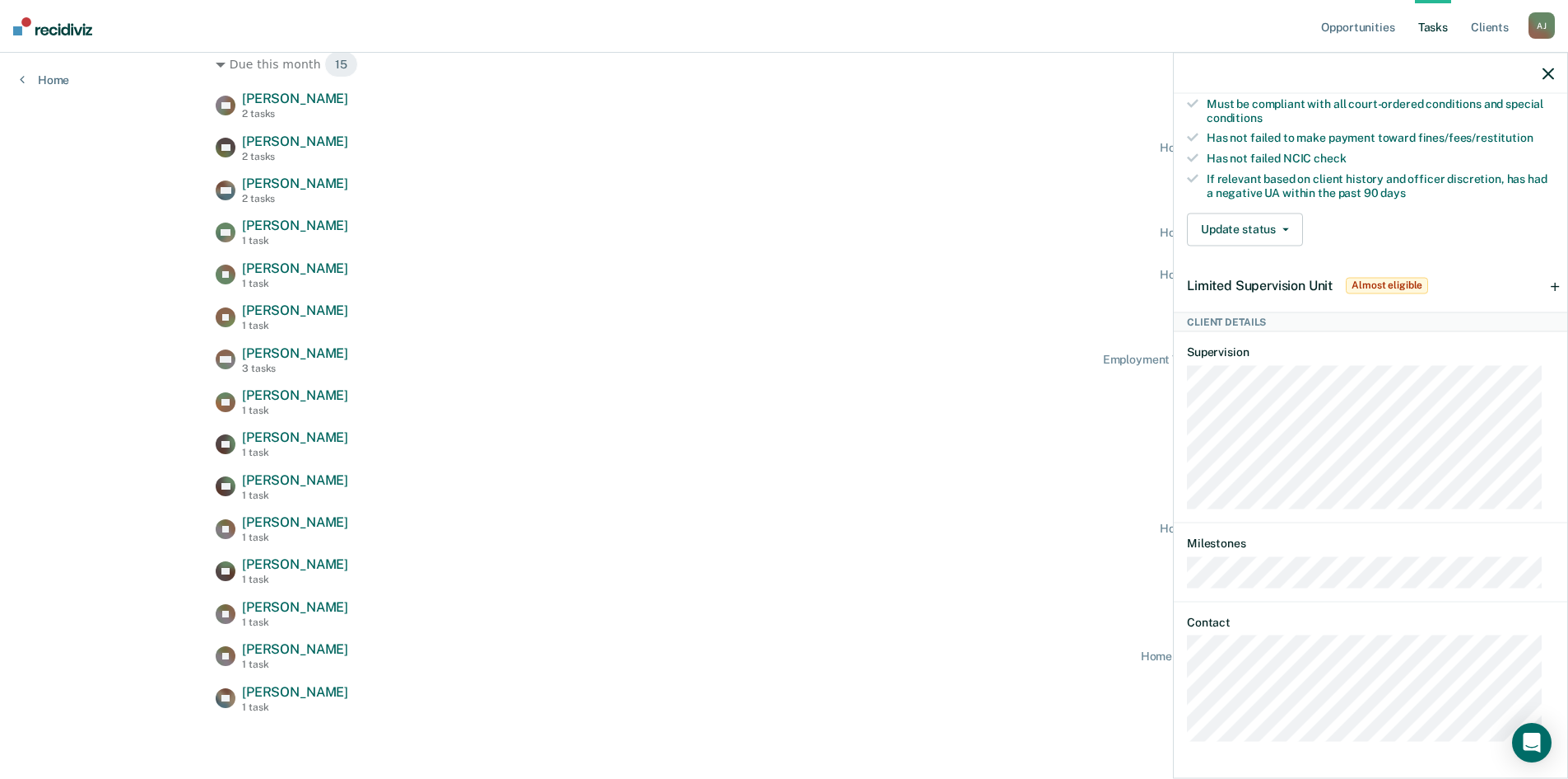
click at [1549, 75] on icon "button" at bounding box center [1549, 74] width 12 height 12
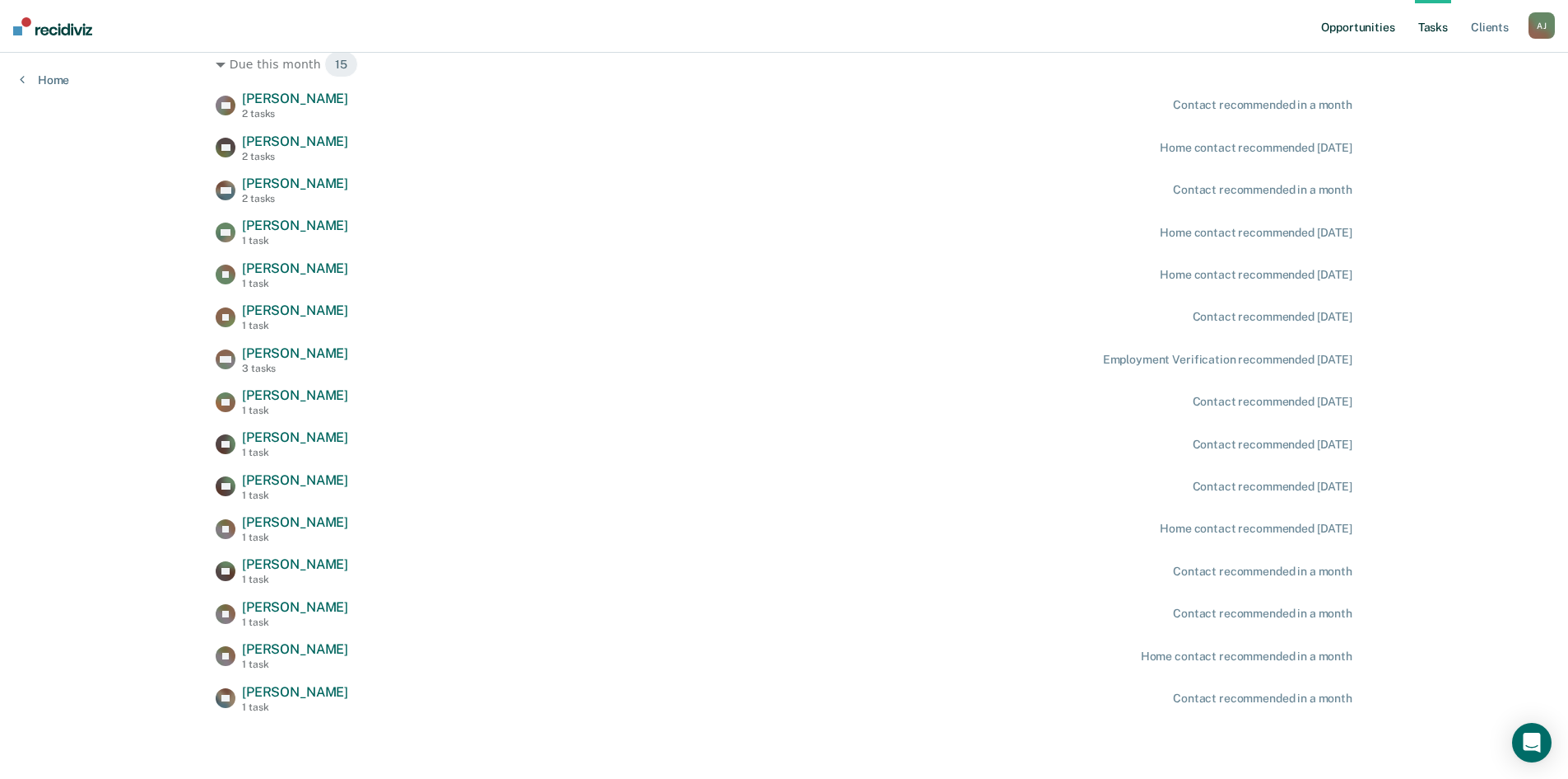
click at [1370, 25] on link "Opportunities" at bounding box center [1357, 26] width 79 height 53
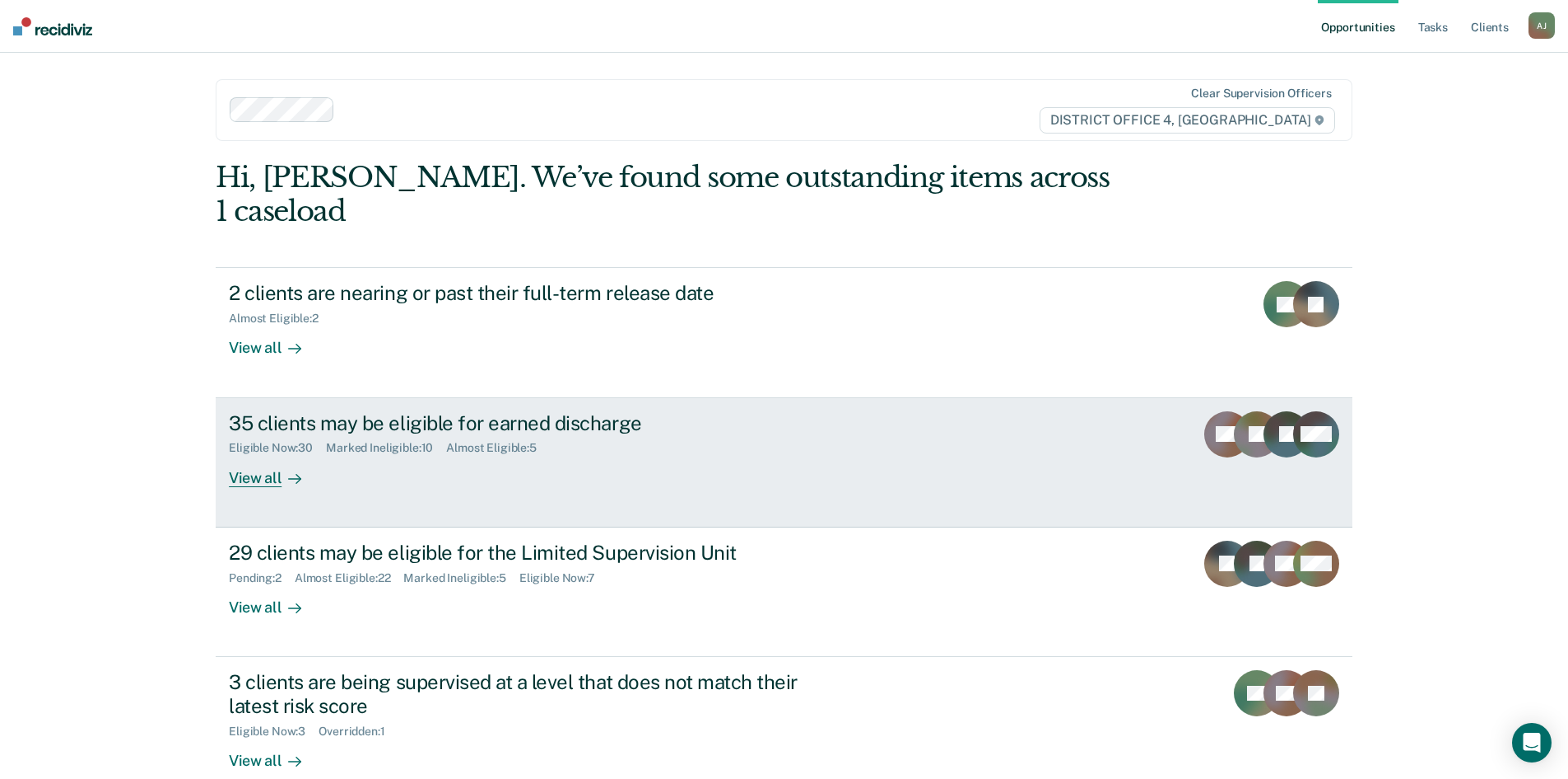
click at [261, 455] on div "View all" at bounding box center [274, 471] width 92 height 32
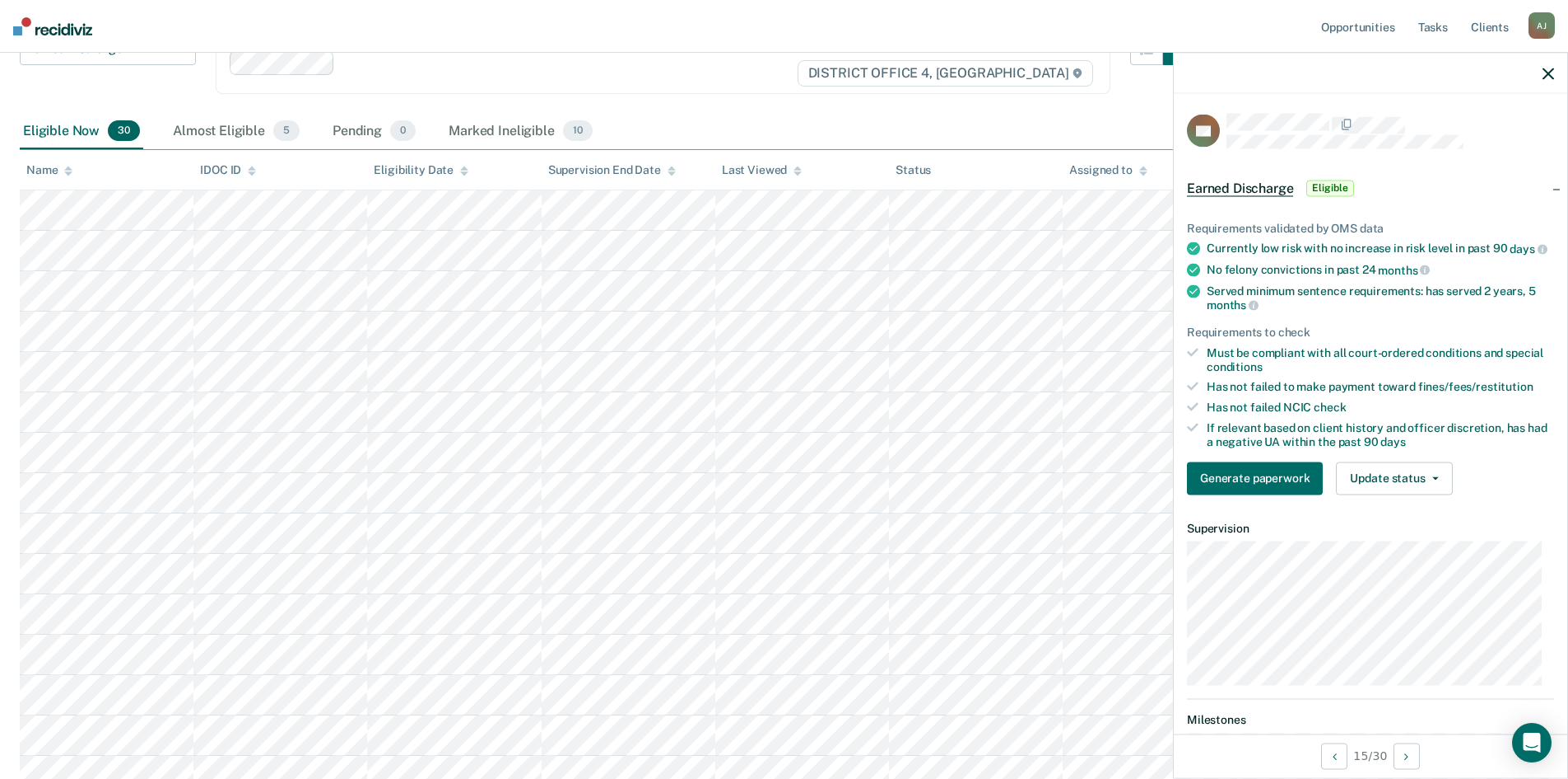
scroll to position [8, 0]
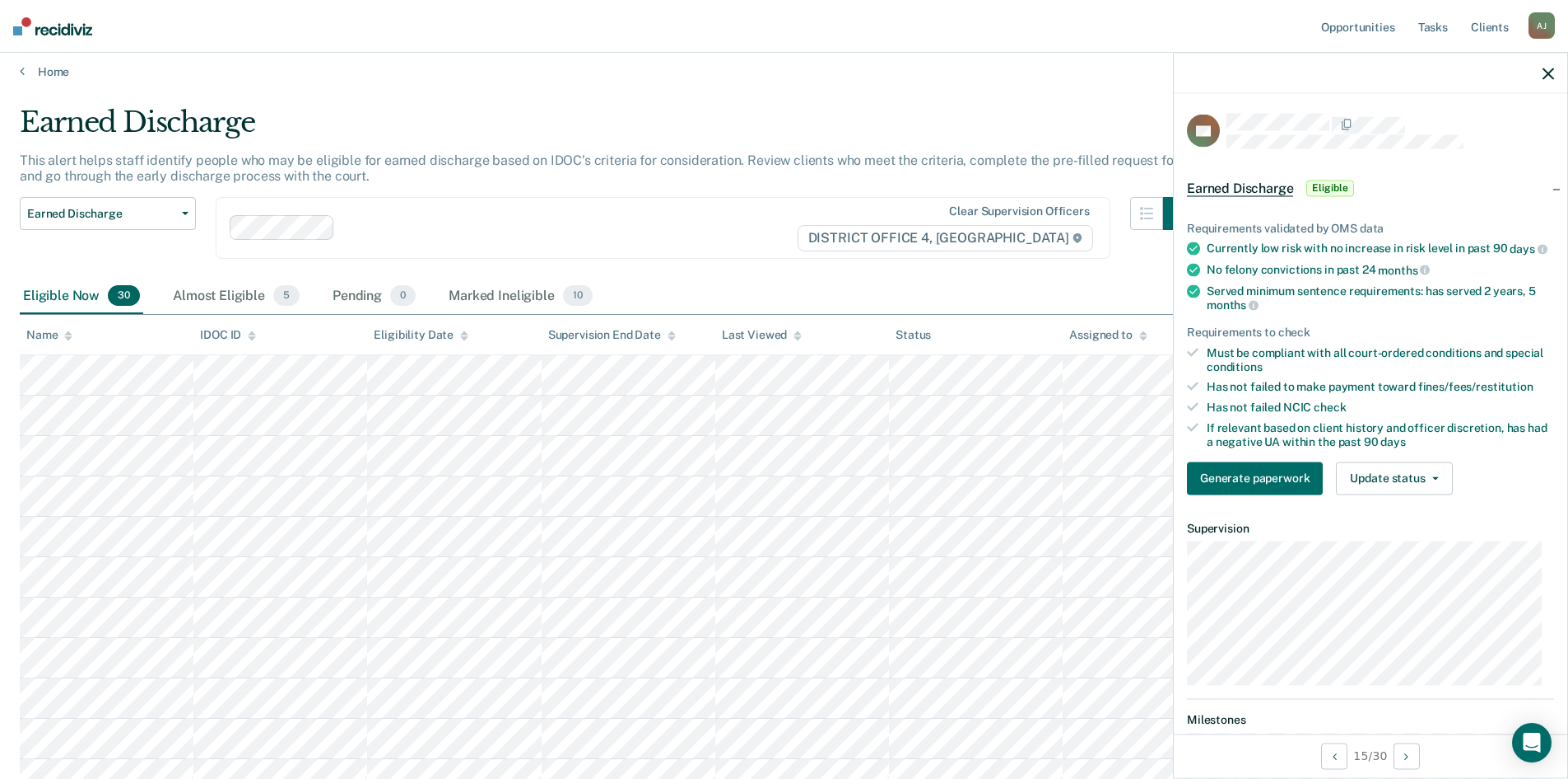
click at [1554, 69] on icon "button" at bounding box center [1549, 74] width 12 height 12
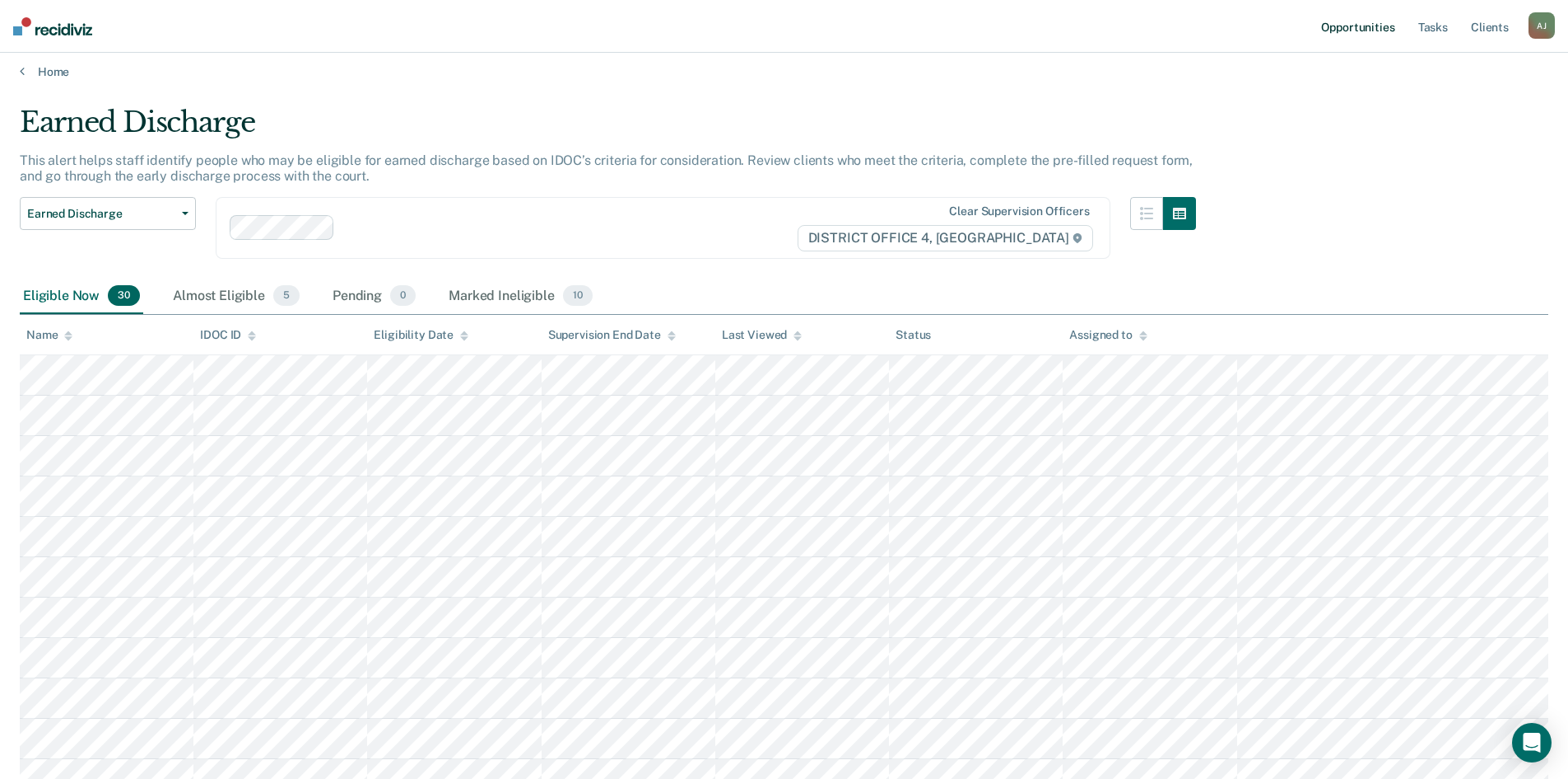
click at [1375, 27] on link "Opportunities" at bounding box center [1357, 26] width 79 height 53
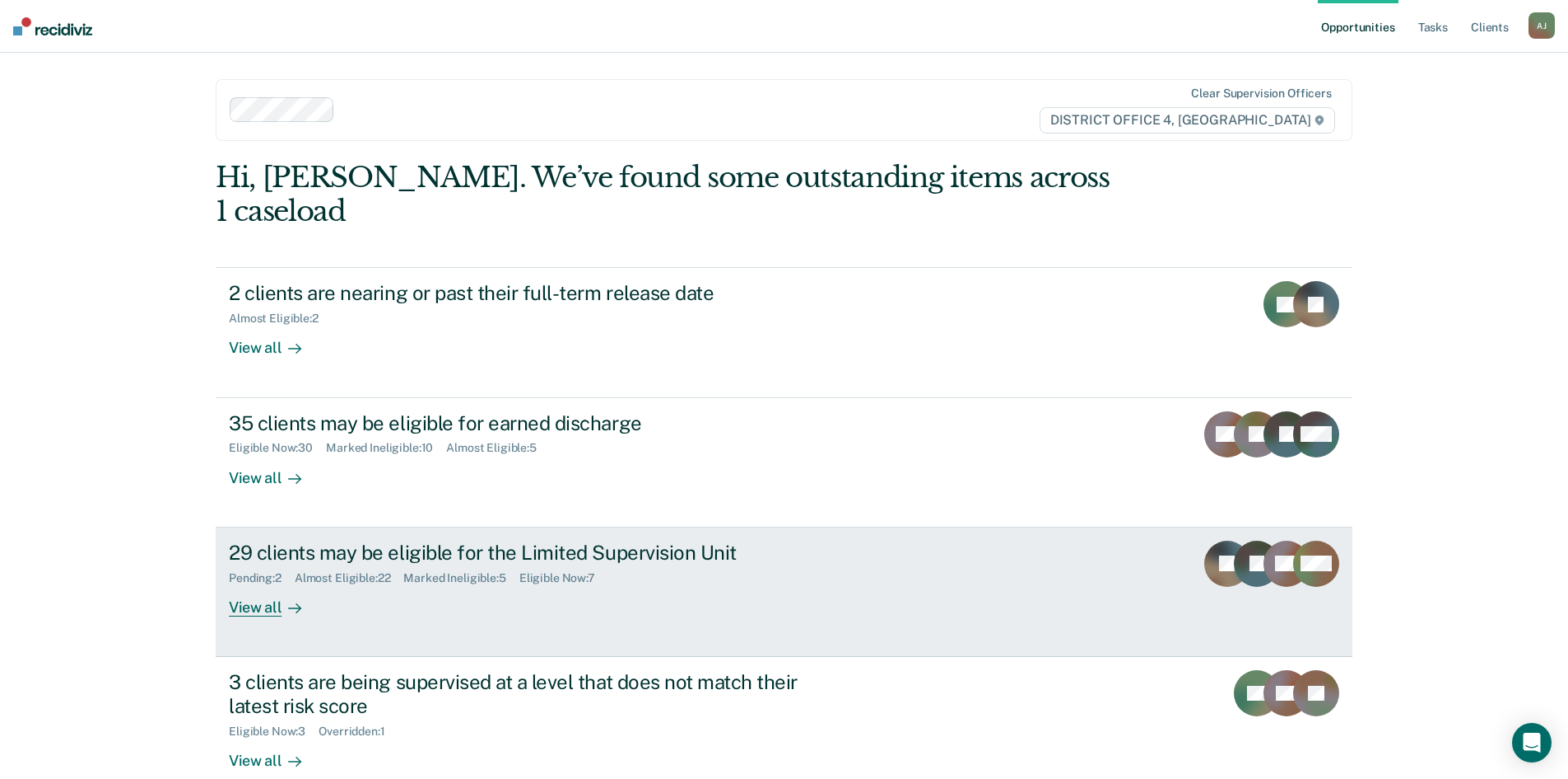
click at [815, 582] on div "29 clients may be eligible for the Limited Supervision Unit Pending : 2 Almost …" at bounding box center [537, 578] width 618 height 76
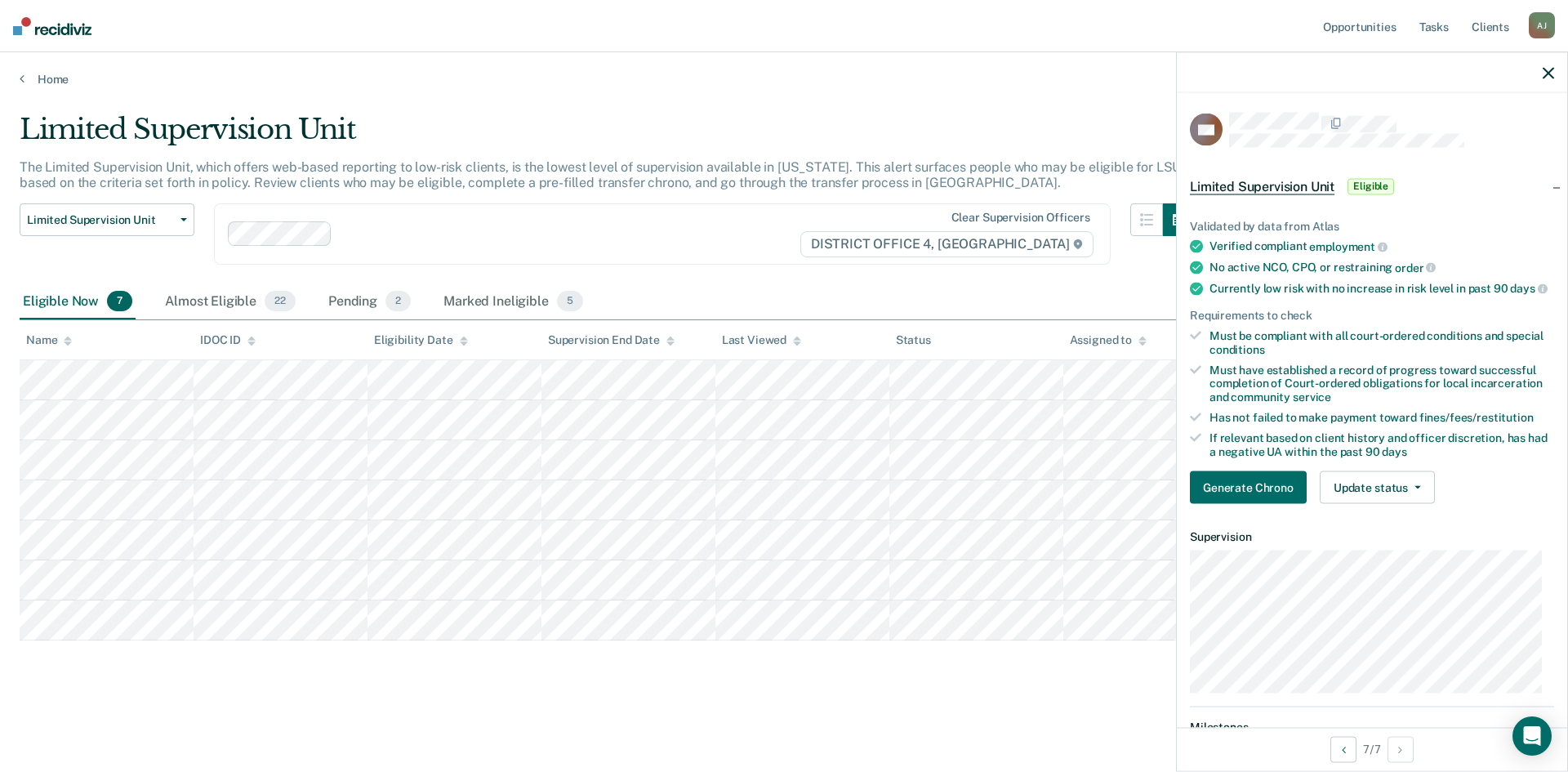
click at [1548, 76] on icon "button" at bounding box center [1548, 73] width 12 height 12
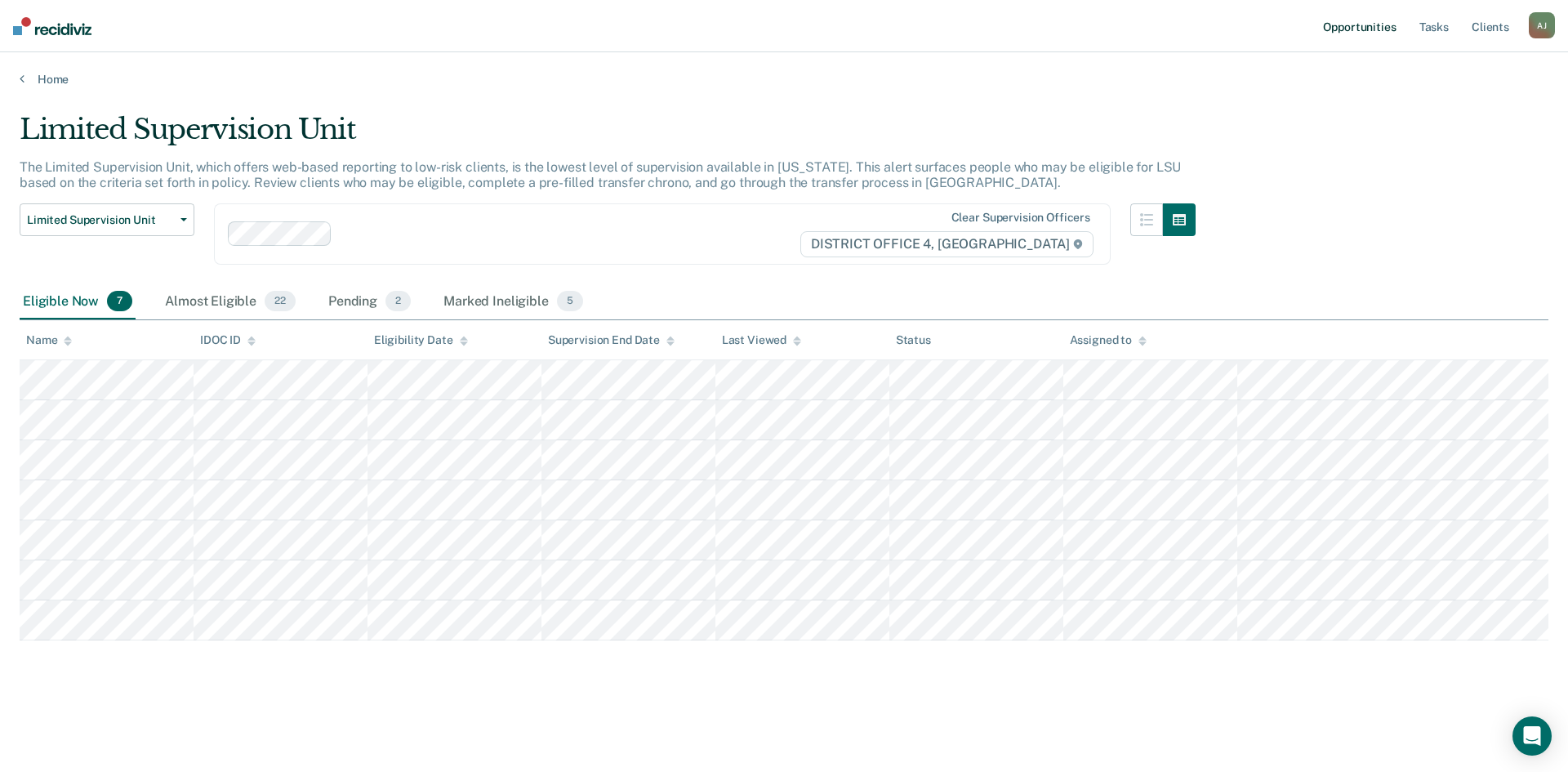
click at [1372, 30] on link "Opportunities" at bounding box center [1359, 26] width 79 height 52
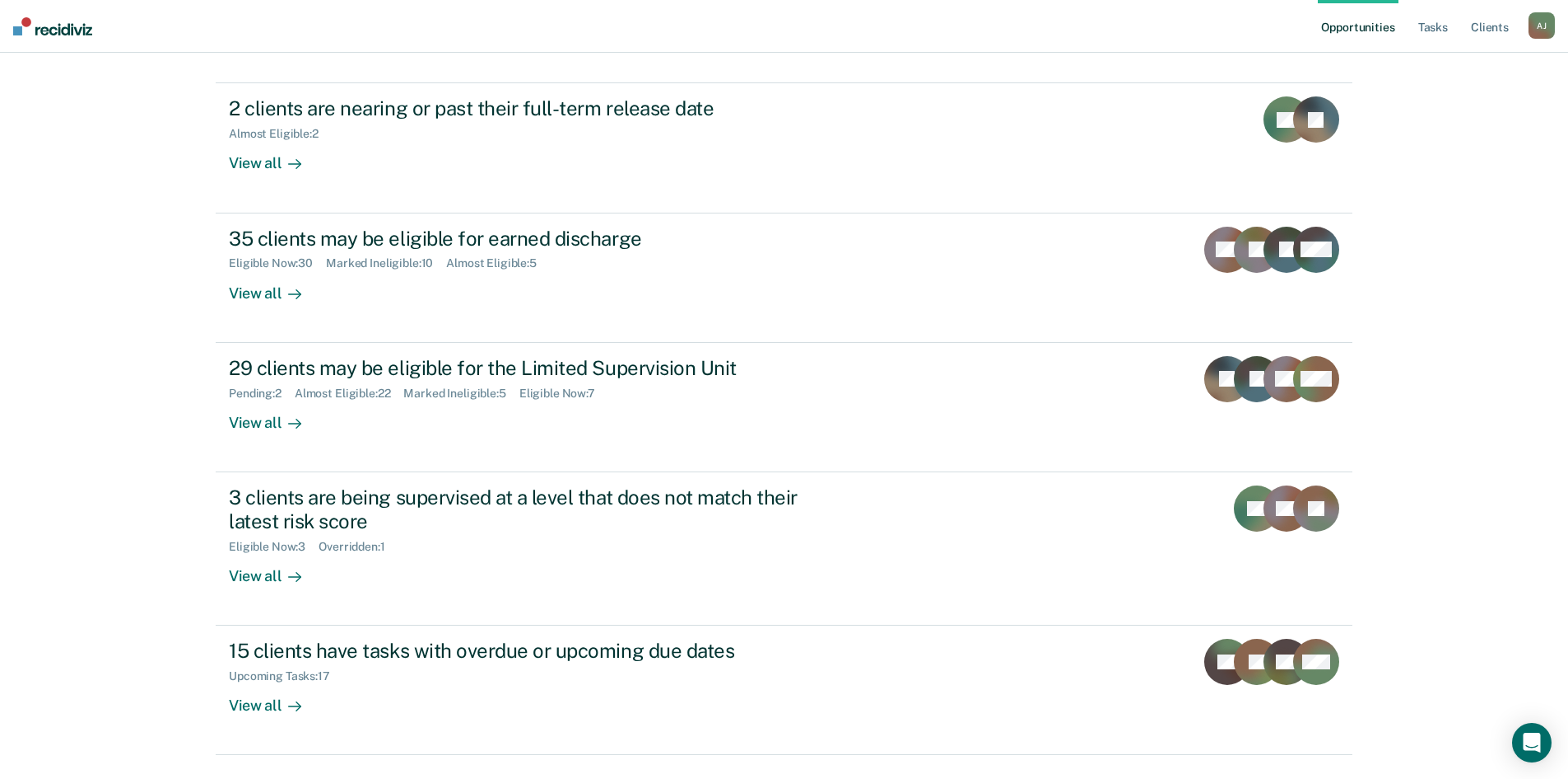
scroll to position [193, 0]
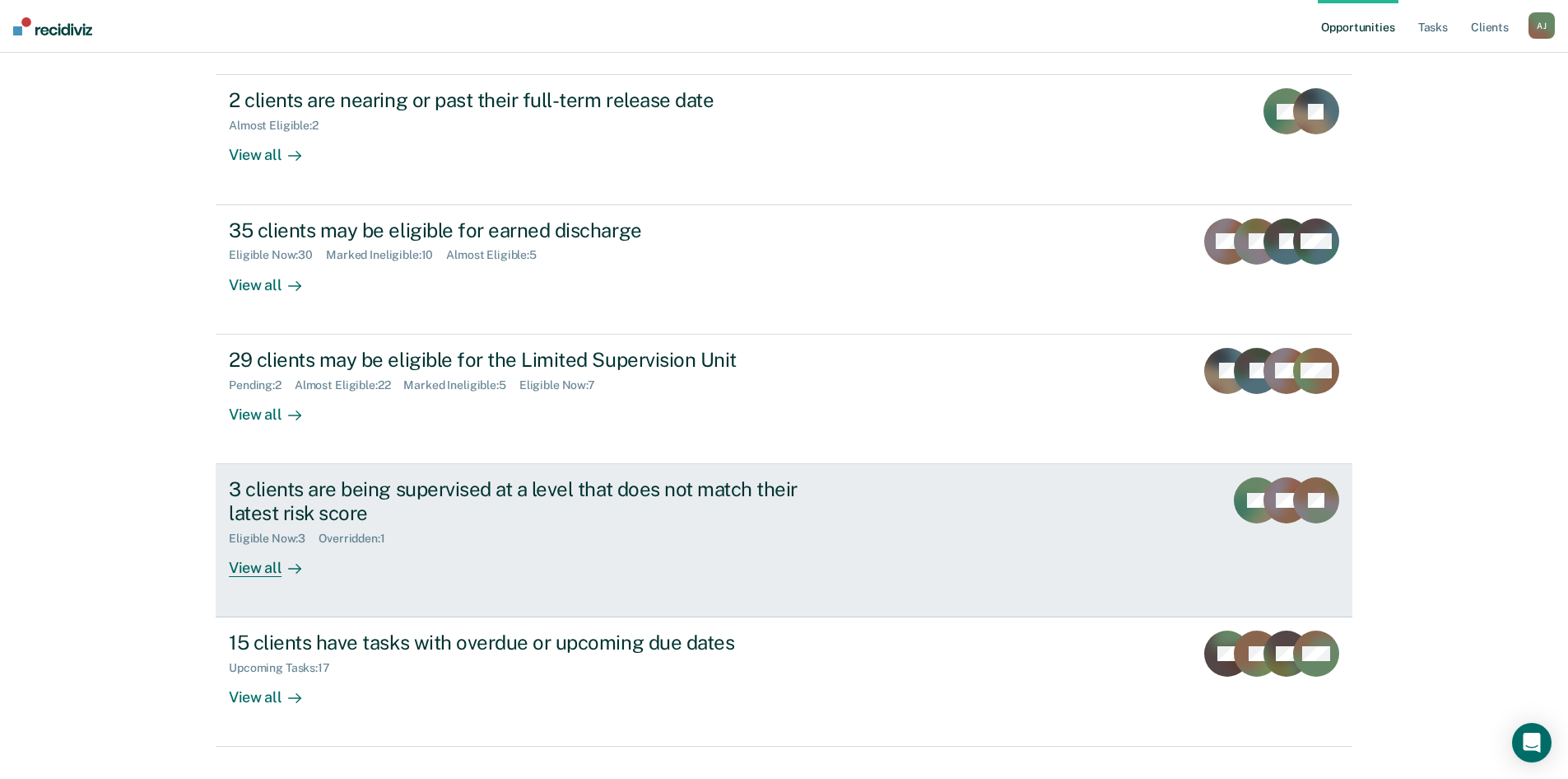
click at [238, 545] on div "View all" at bounding box center [274, 560] width 92 height 32
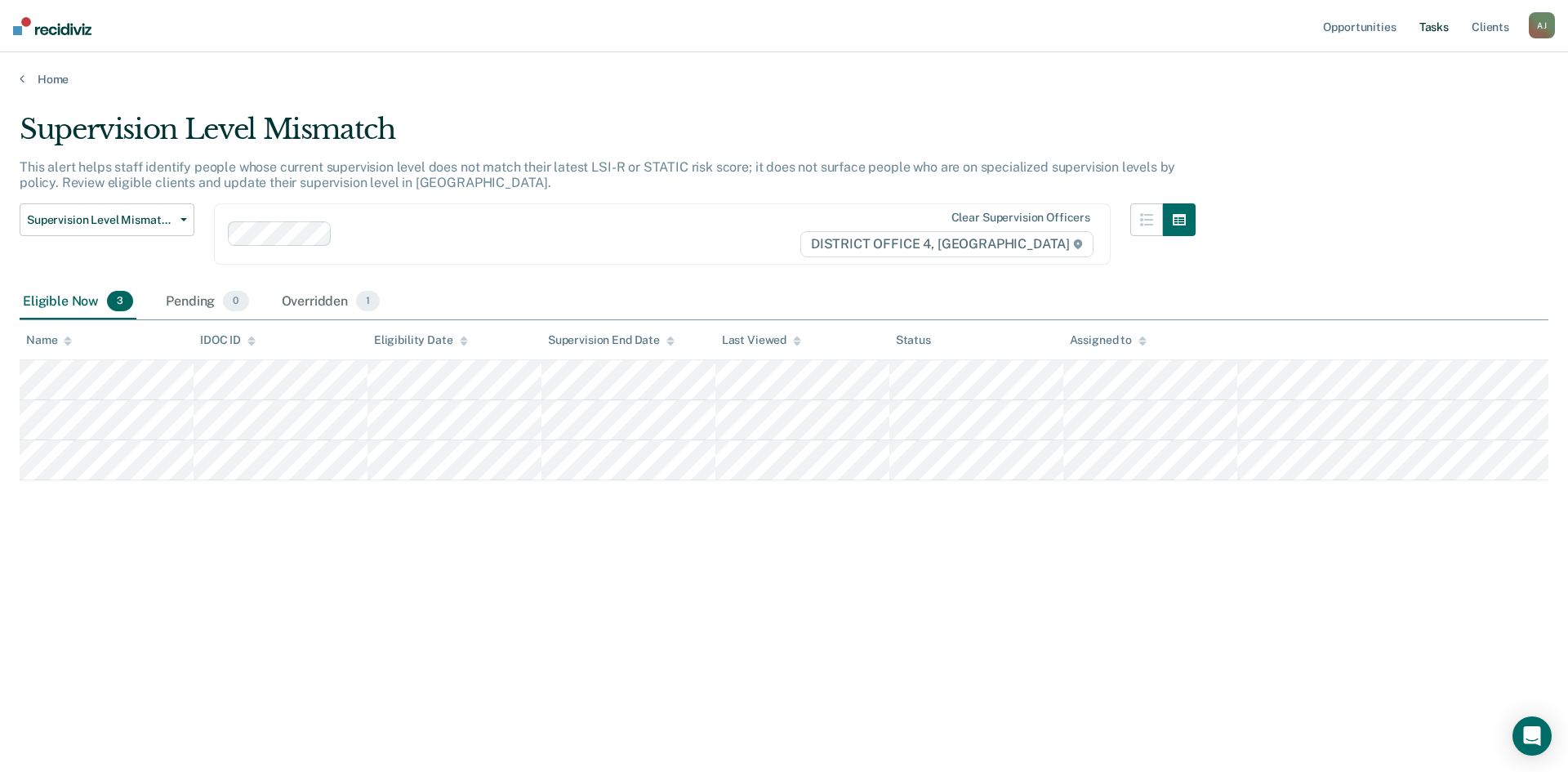
click at [1434, 21] on link "Tasks" at bounding box center [1434, 26] width 35 height 52
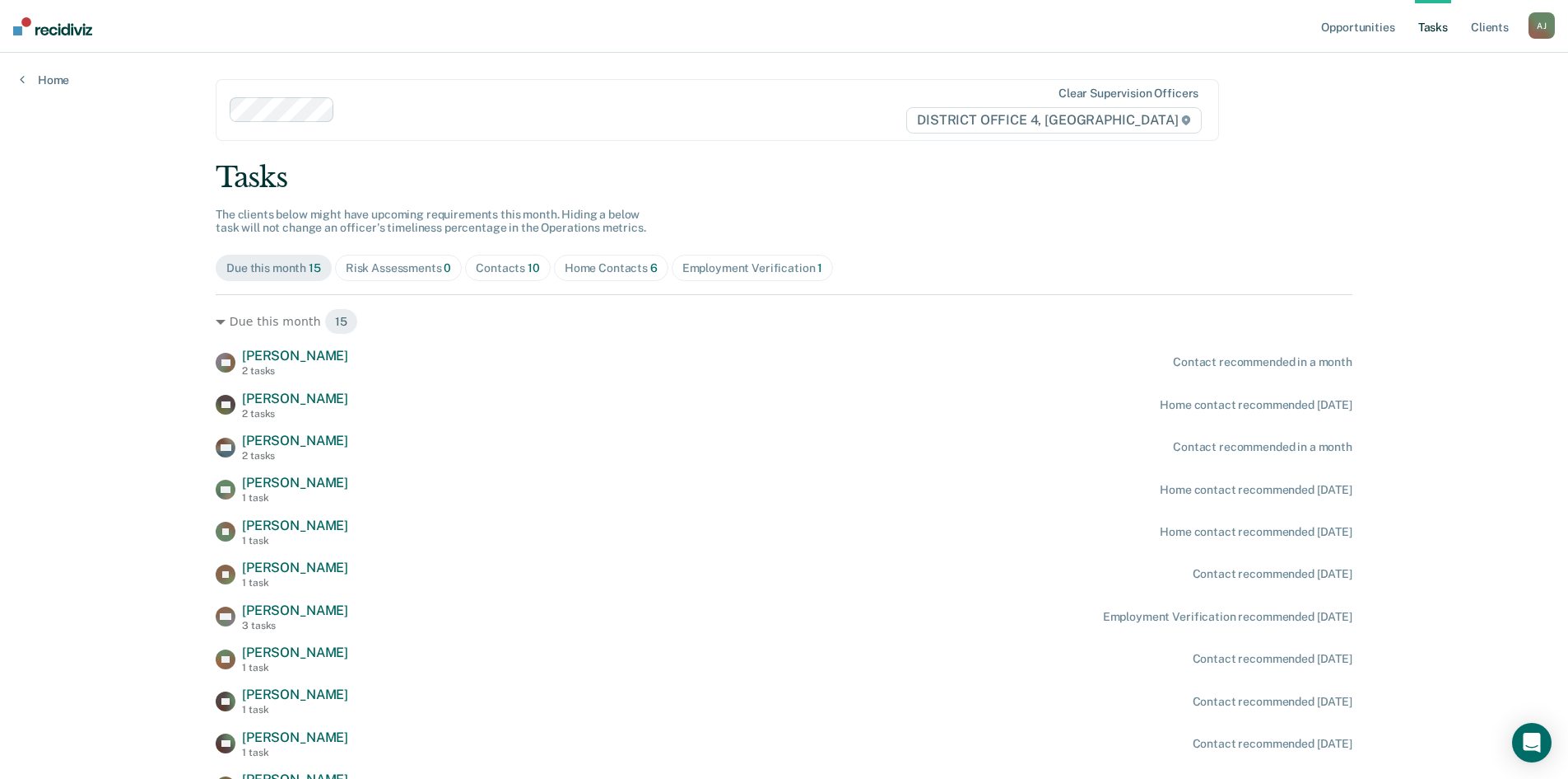
click at [1220, 176] on div "Tasks" at bounding box center [784, 178] width 1137 height 34
click at [1494, 26] on link "Client s" at bounding box center [1490, 26] width 45 height 53
